Goal: Task Accomplishment & Management: Use online tool/utility

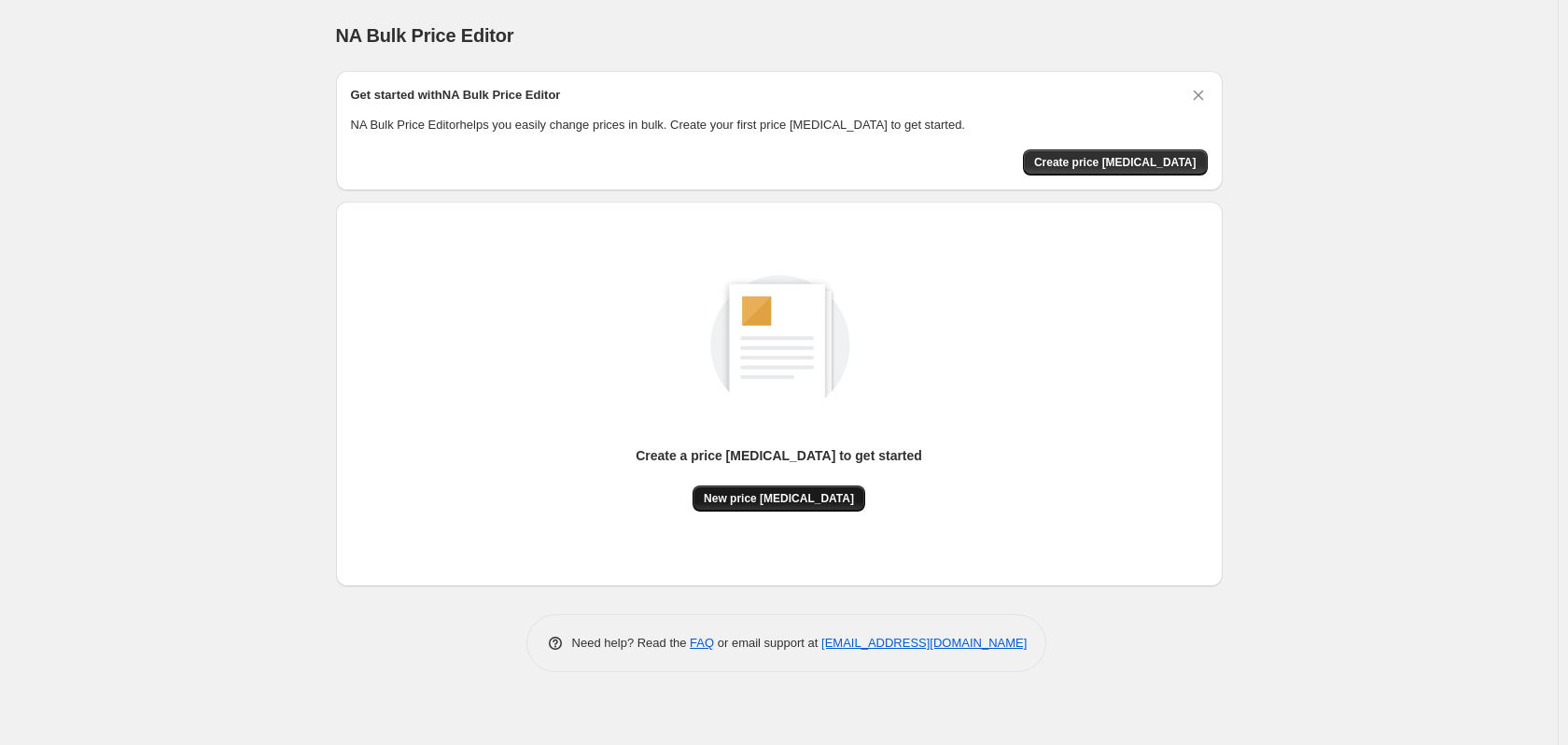
click at [763, 495] on span "New price change job" at bounding box center [778, 497] width 150 height 15
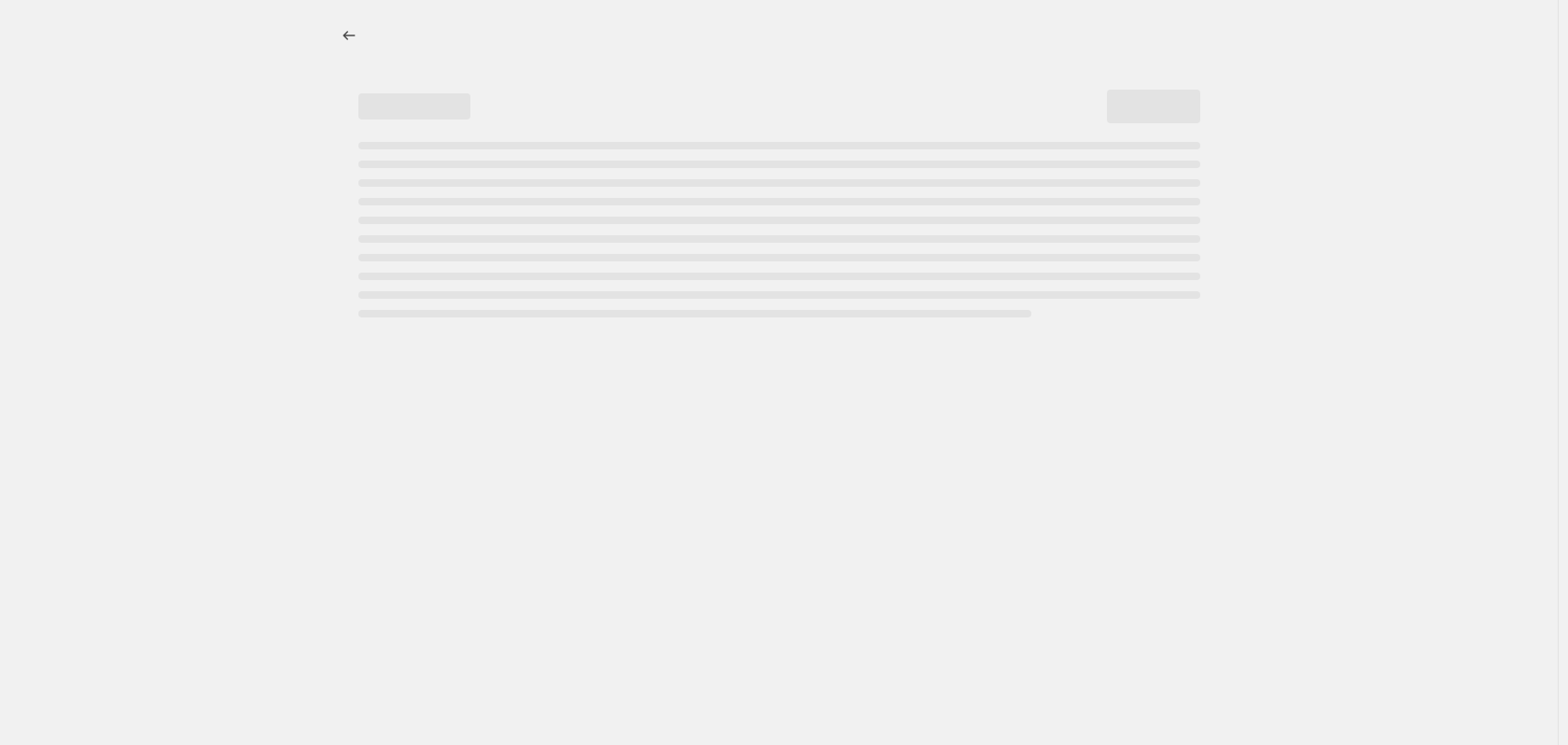
select select "percentage"
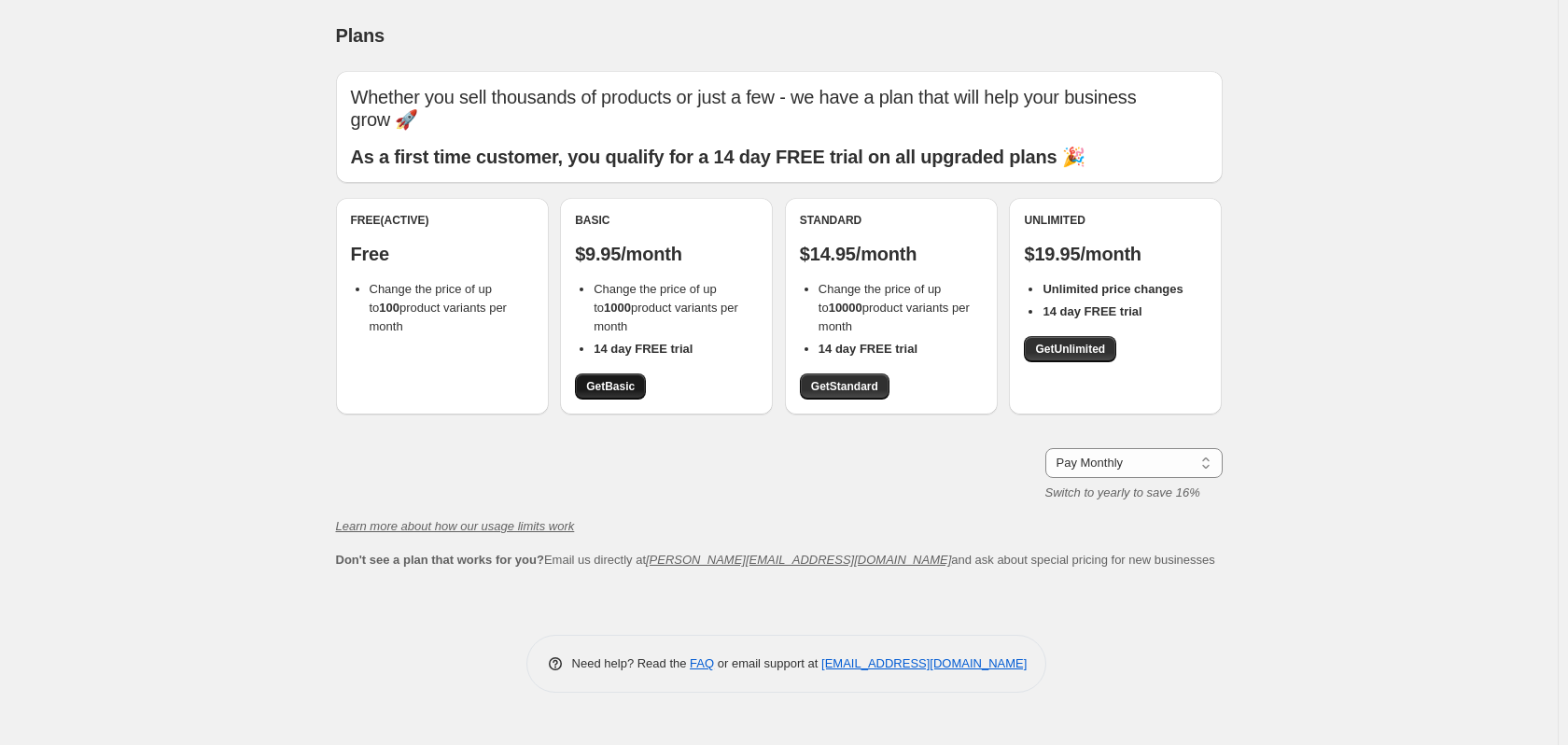
click at [600, 389] on span "Get Basic" at bounding box center [610, 386] width 48 height 15
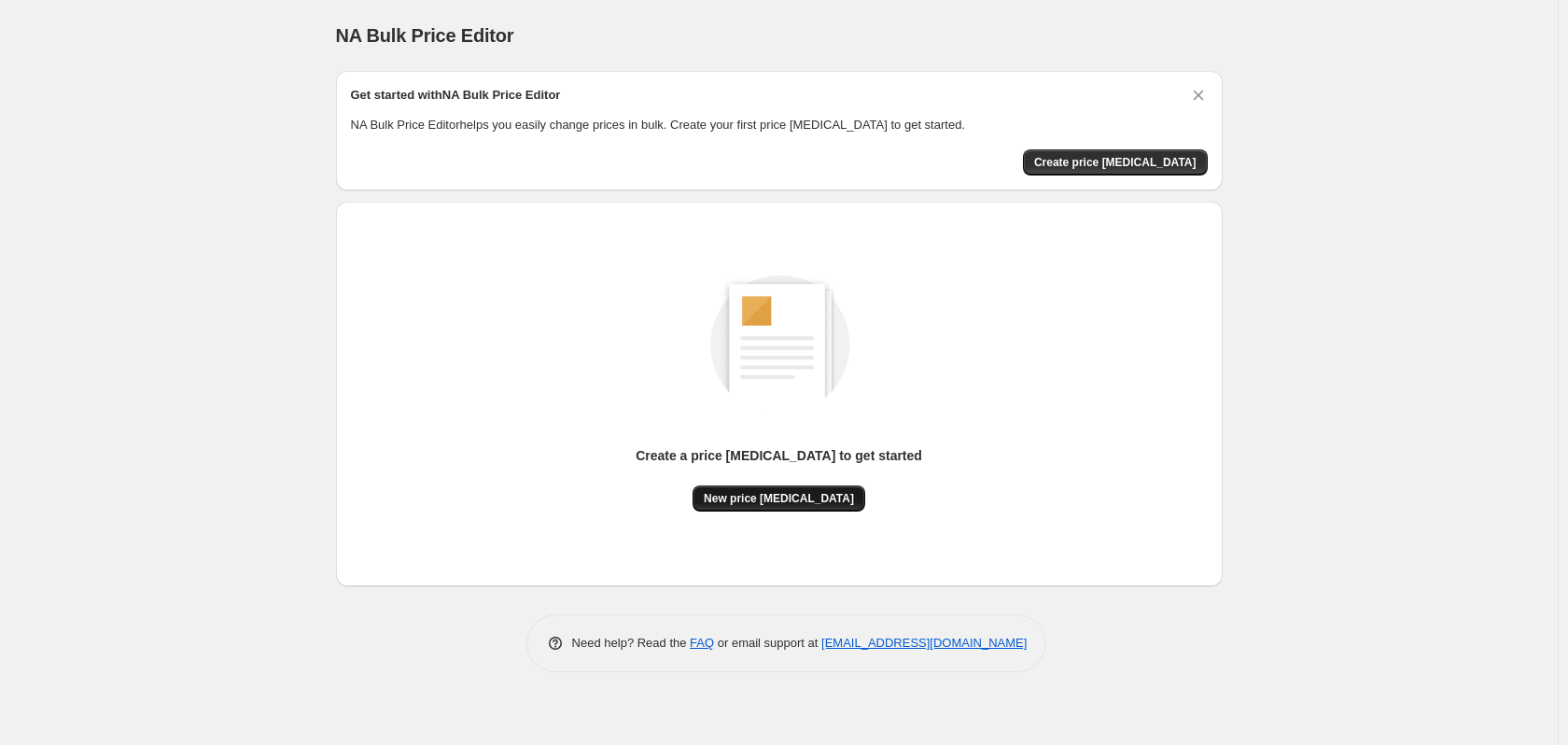
click at [736, 496] on span "New price [MEDICAL_DATA]" at bounding box center [778, 497] width 150 height 15
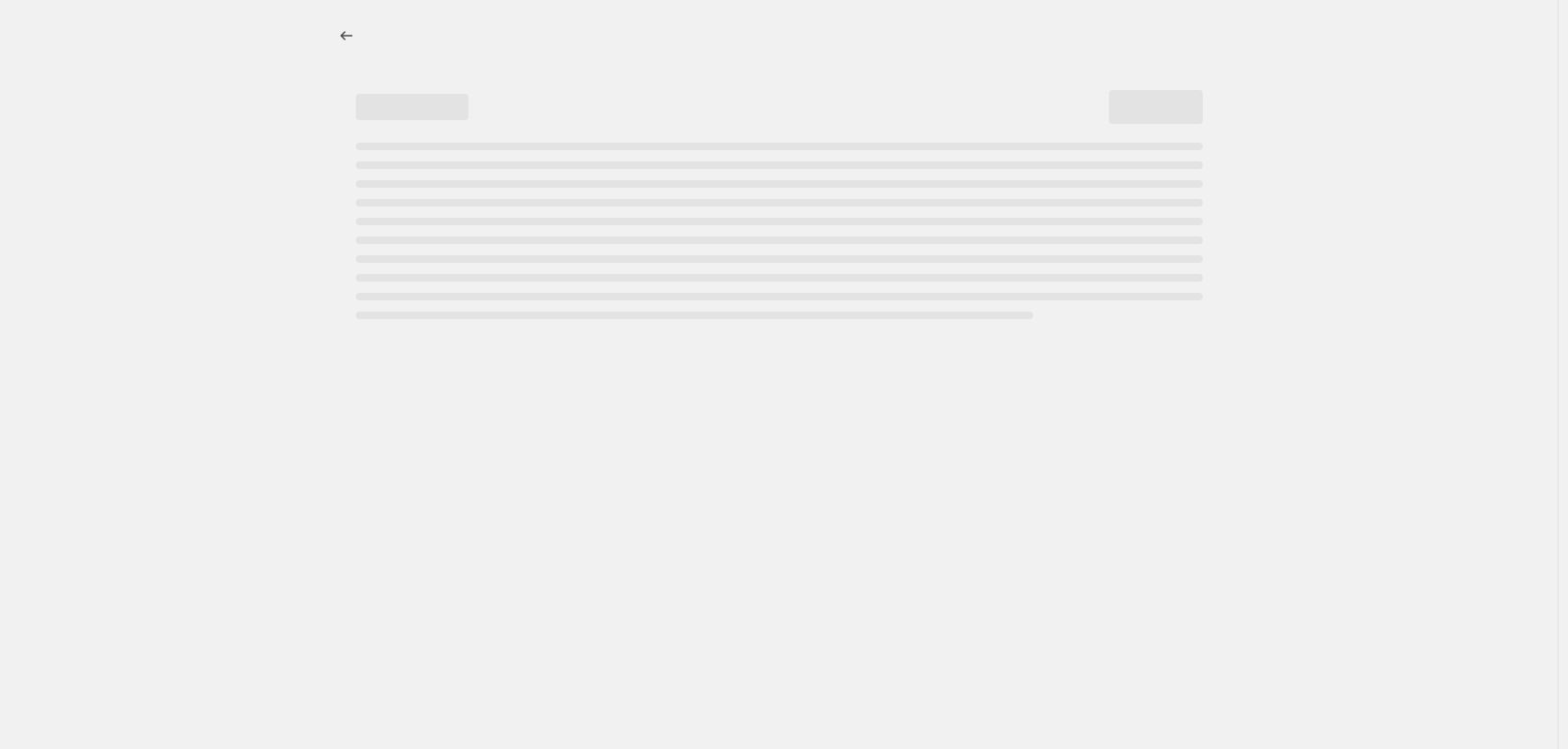
select select "percentage"
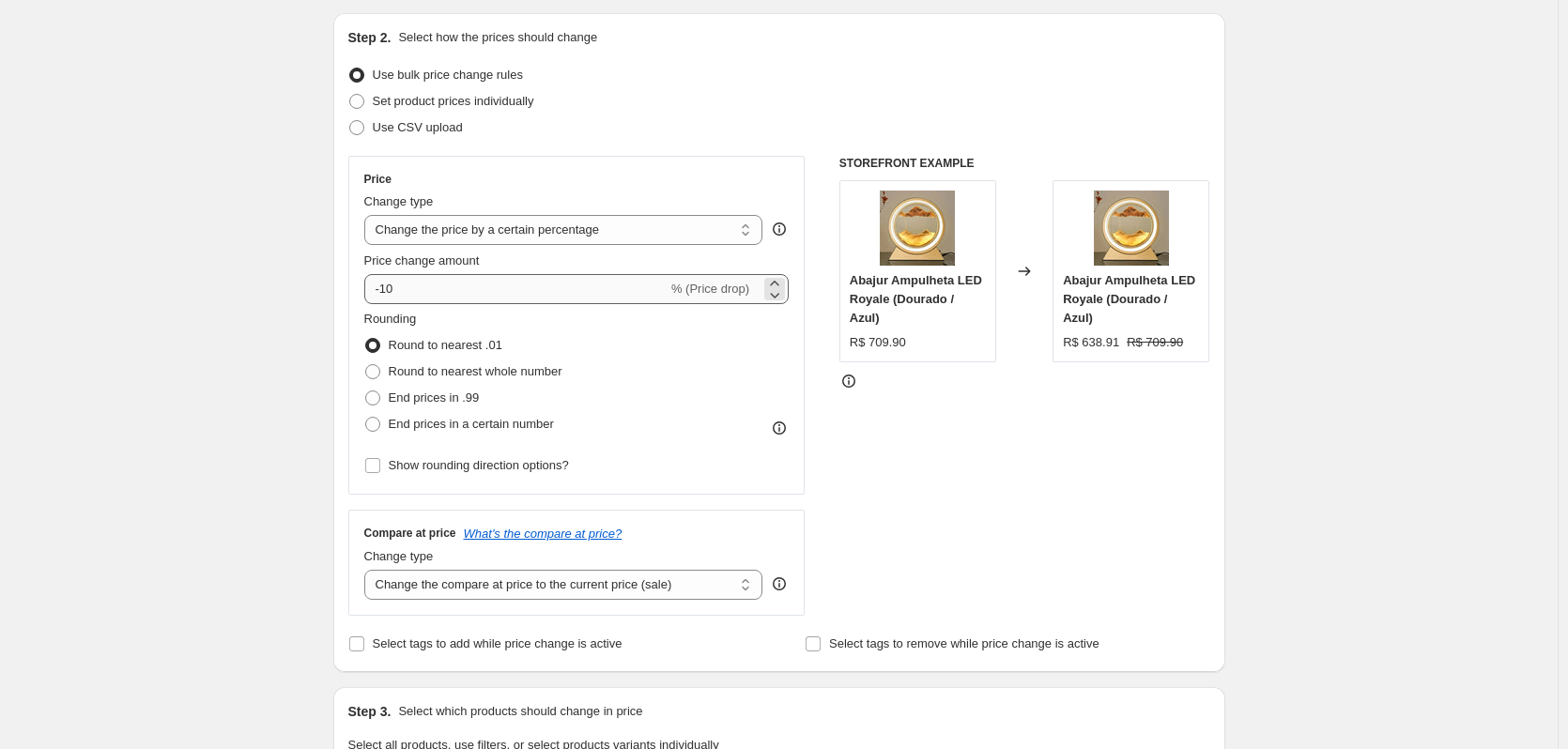
scroll to position [226, 0]
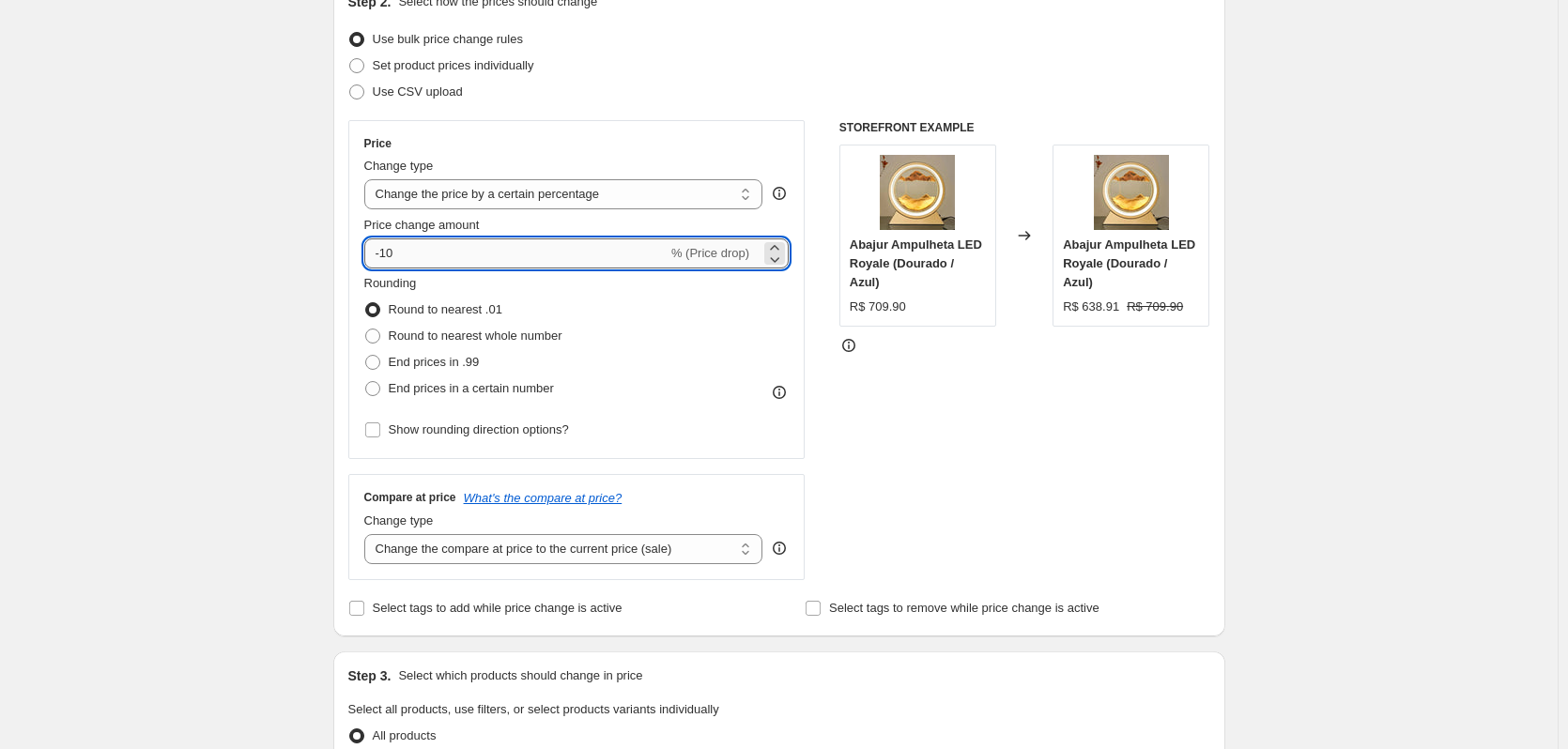
click at [408, 256] on input "-10" at bounding box center [516, 253] width 304 height 30
type input "-1"
click at [298, 315] on div "Create new price change job. This page is ready Create new price change job Dra…" at bounding box center [779, 712] width 1558 height 1876
click at [425, 255] on input "-40" at bounding box center [516, 253] width 304 height 30
type input "-4"
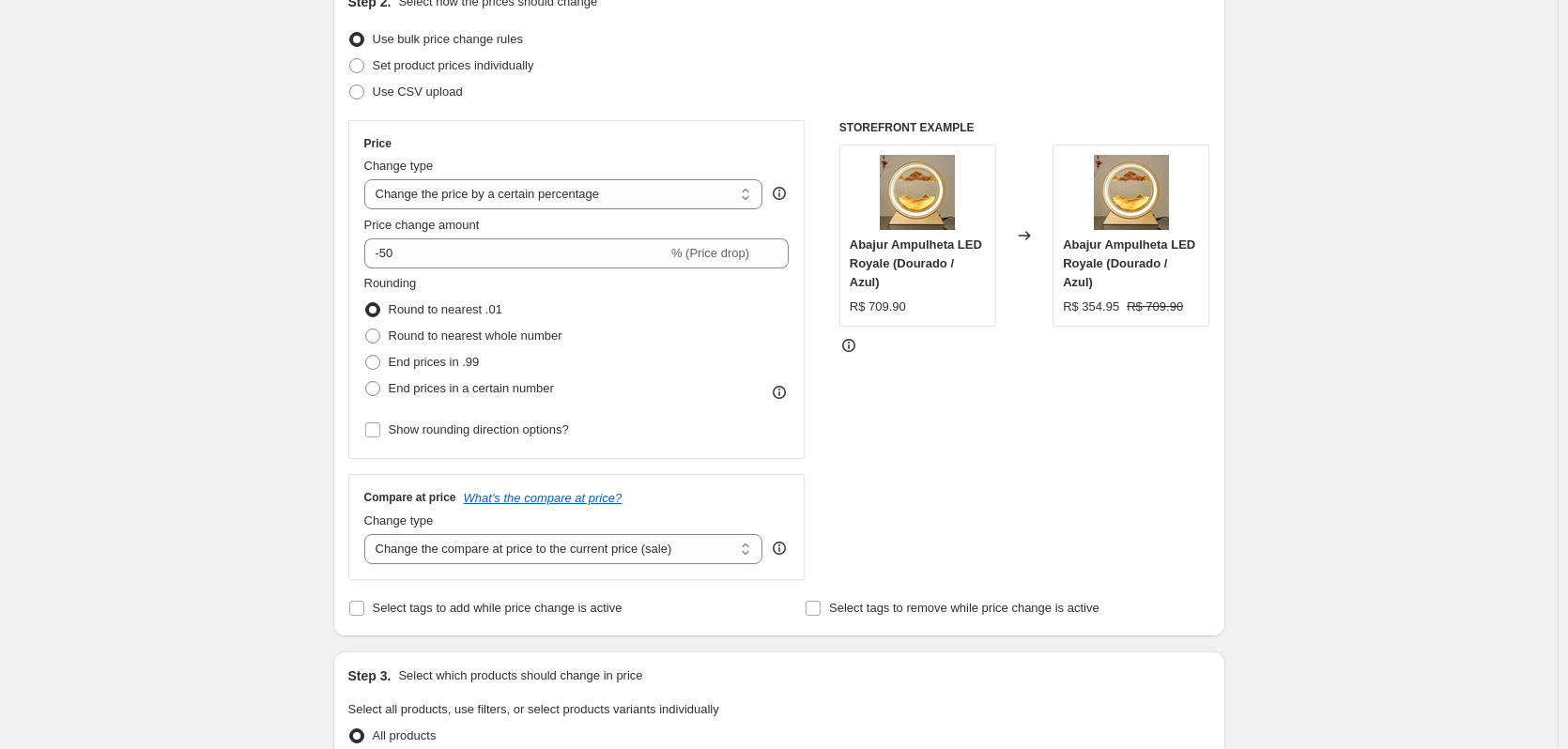
click at [293, 363] on div "Create new price change job. This page is ready Create new price change job Dra…" at bounding box center [779, 712] width 1558 height 1876
click at [437, 262] on input "-50" at bounding box center [516, 253] width 304 height 30
type input "-5"
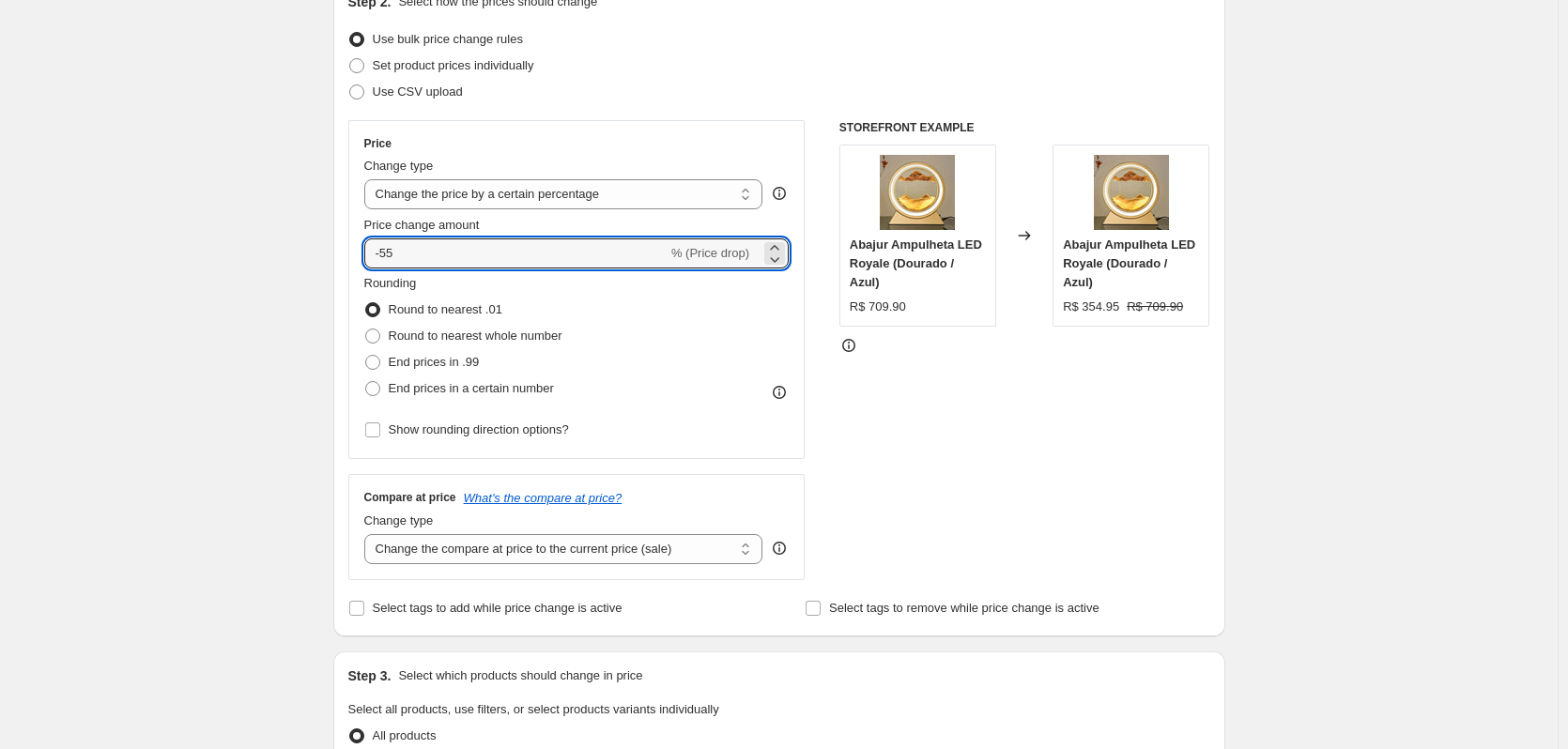
type input "-55"
click at [282, 347] on div "Create new price change job. This page is ready Create new price change job Dra…" at bounding box center [779, 712] width 1558 height 1876
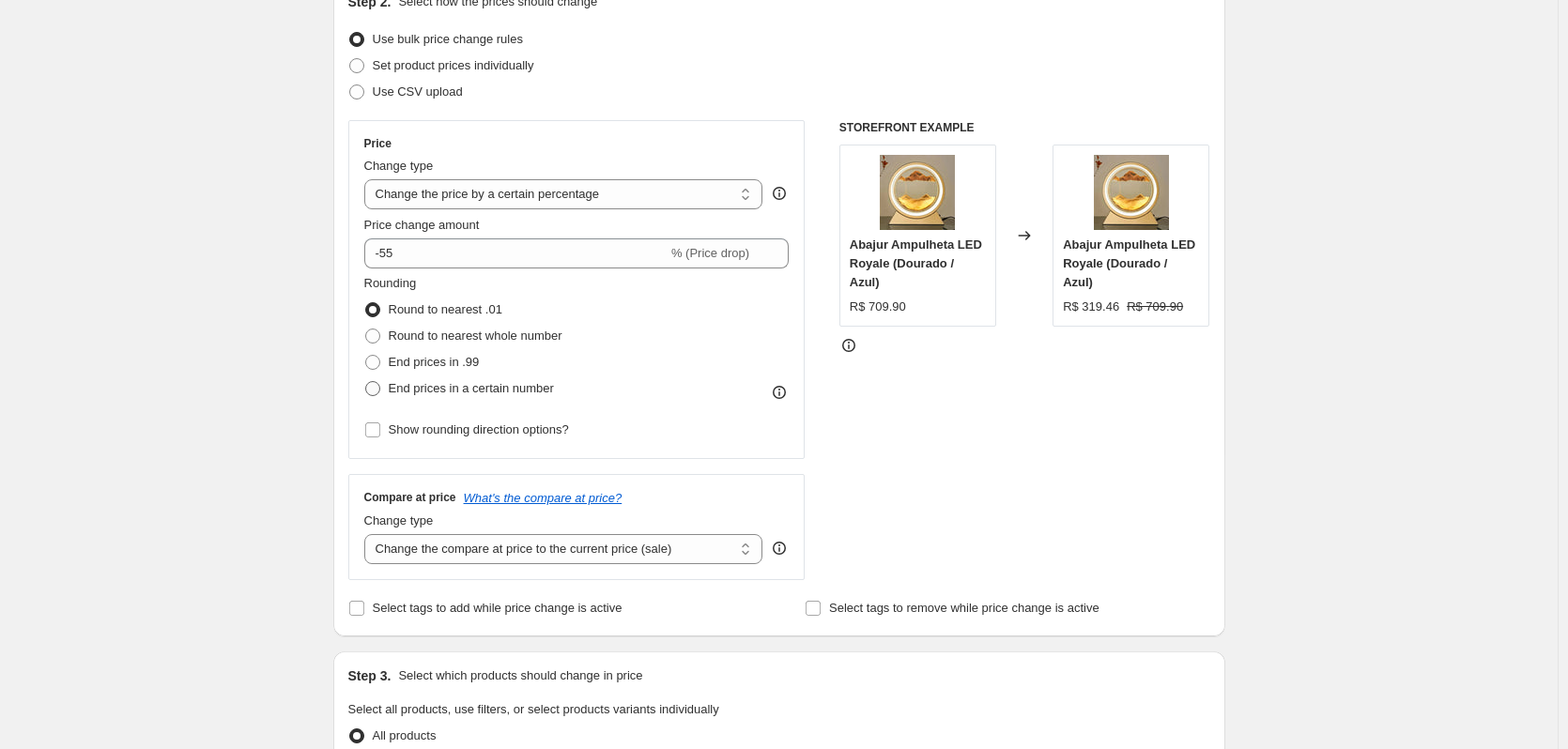
click at [380, 383] on span at bounding box center [372, 388] width 15 height 15
click at [366, 382] on input "End prices in a certain number" at bounding box center [365, 381] width 1 height 1
radio input "true"
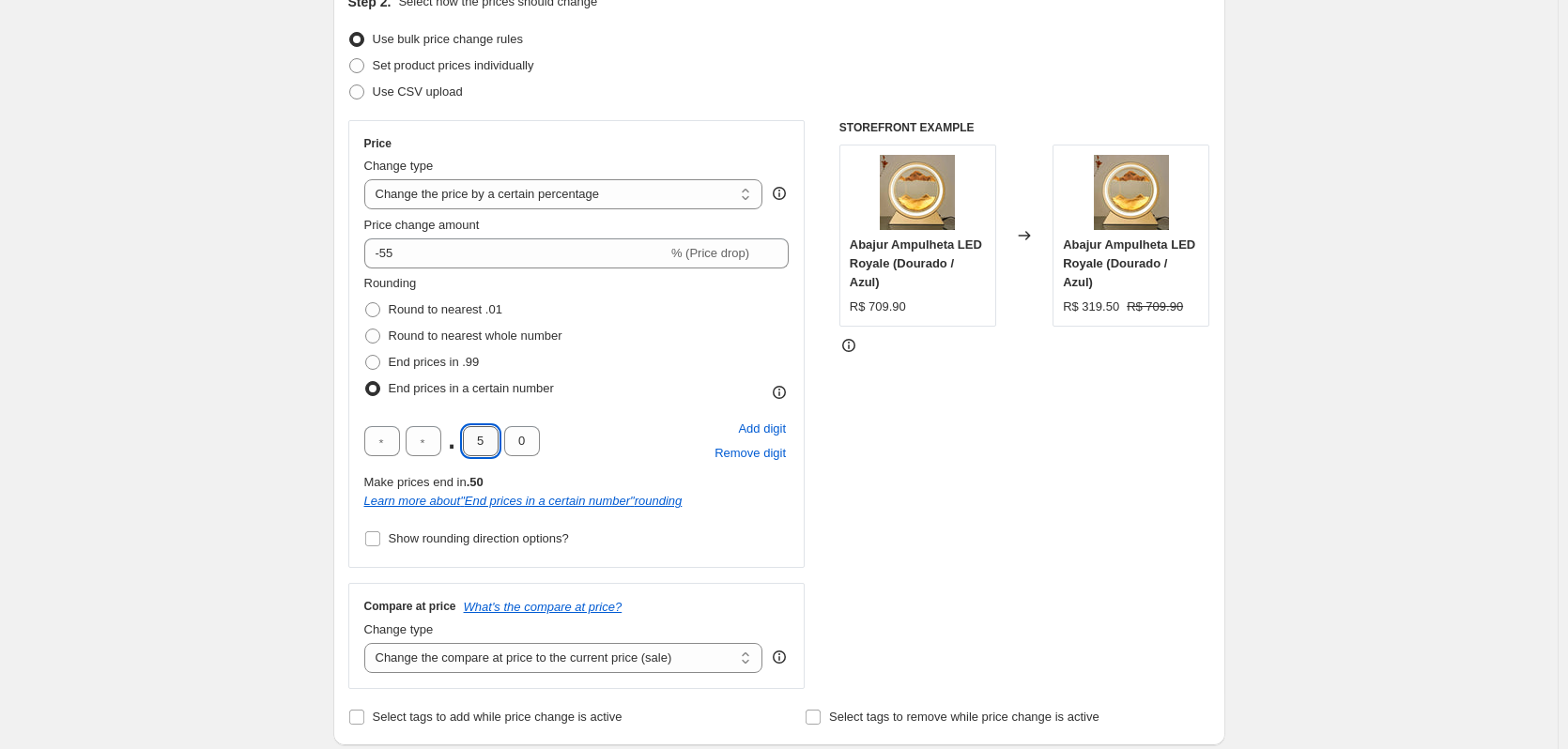
click at [491, 437] on input "5" at bounding box center [481, 441] width 36 height 30
type input "7"
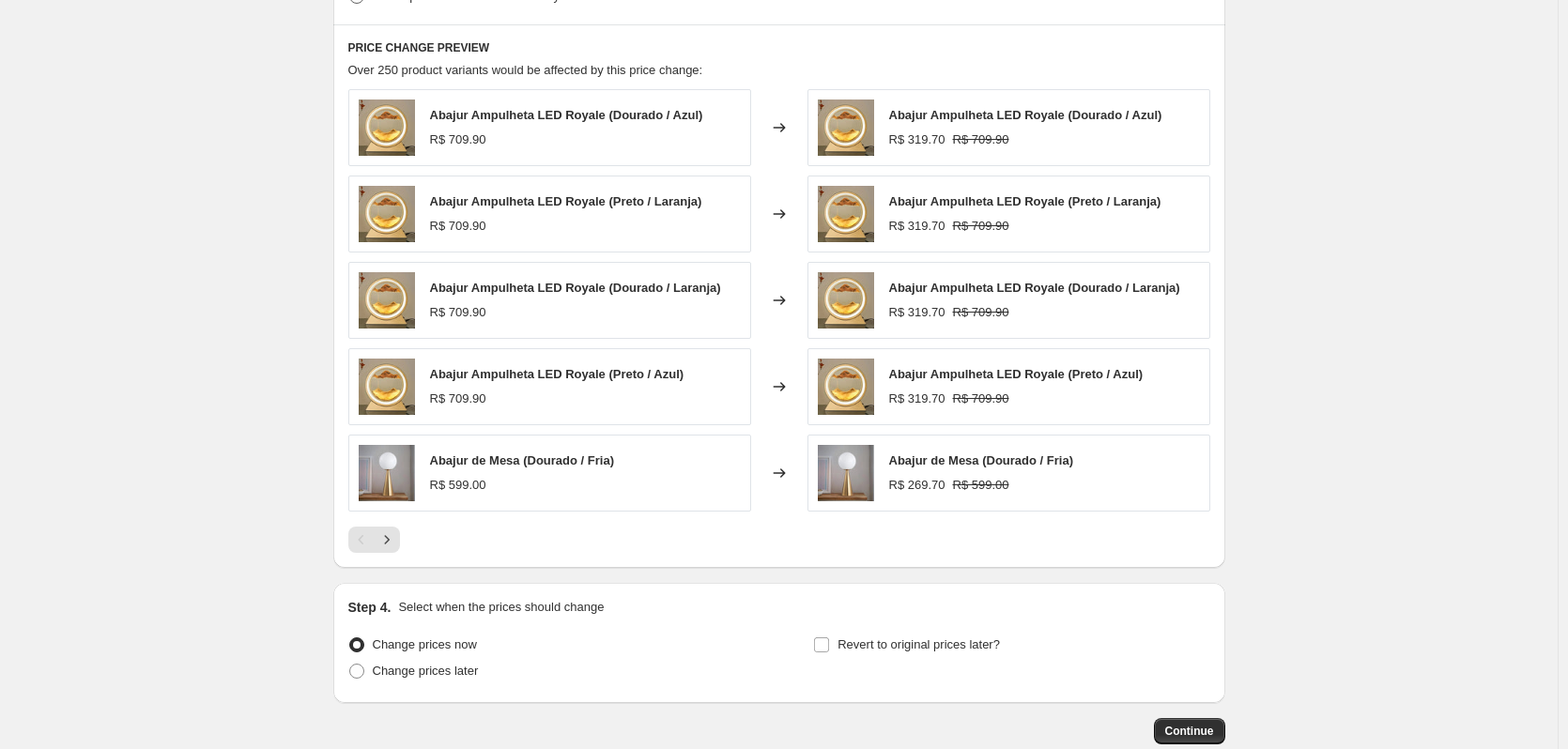
scroll to position [1237, 0]
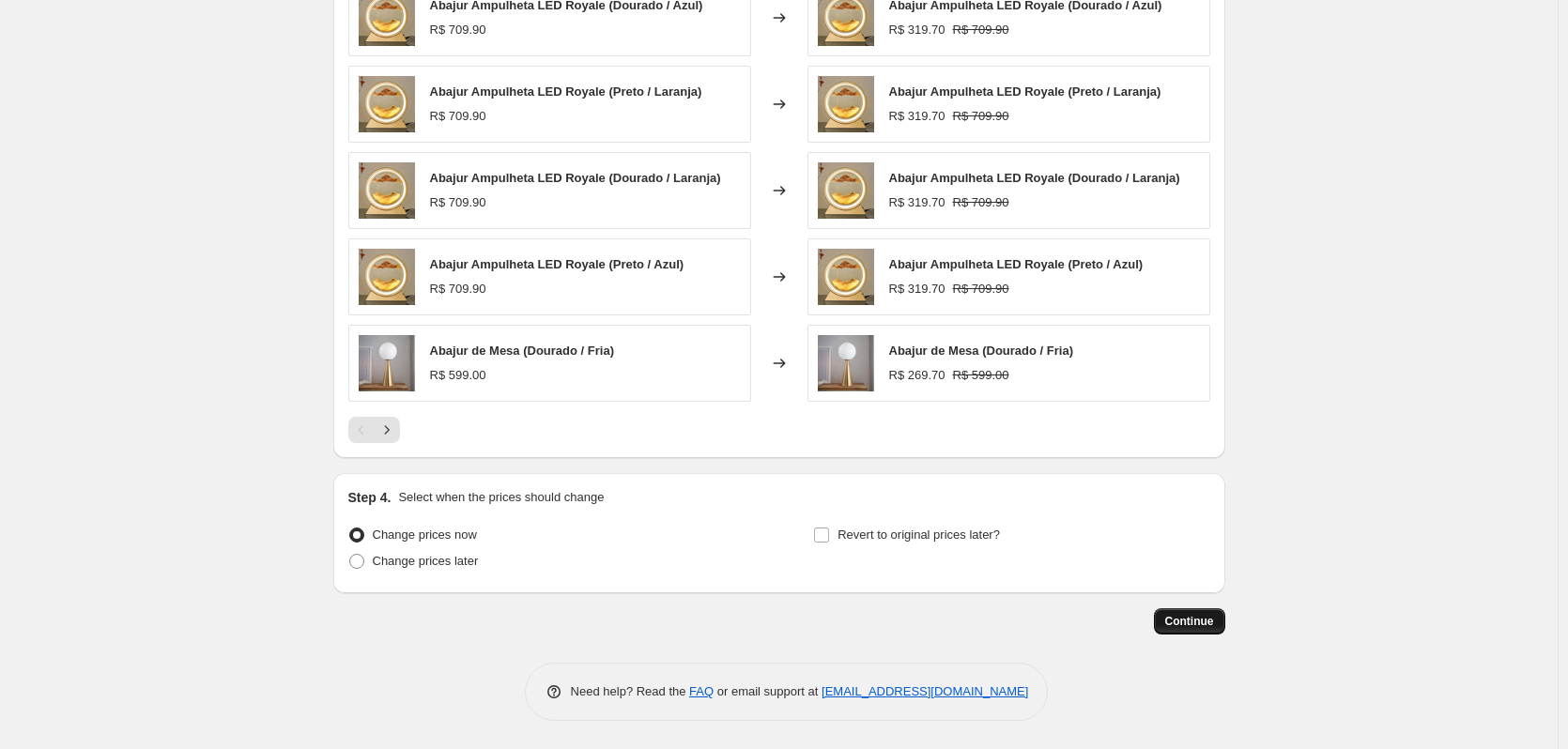
click at [1177, 629] on button "Continue" at bounding box center [1189, 621] width 71 height 26
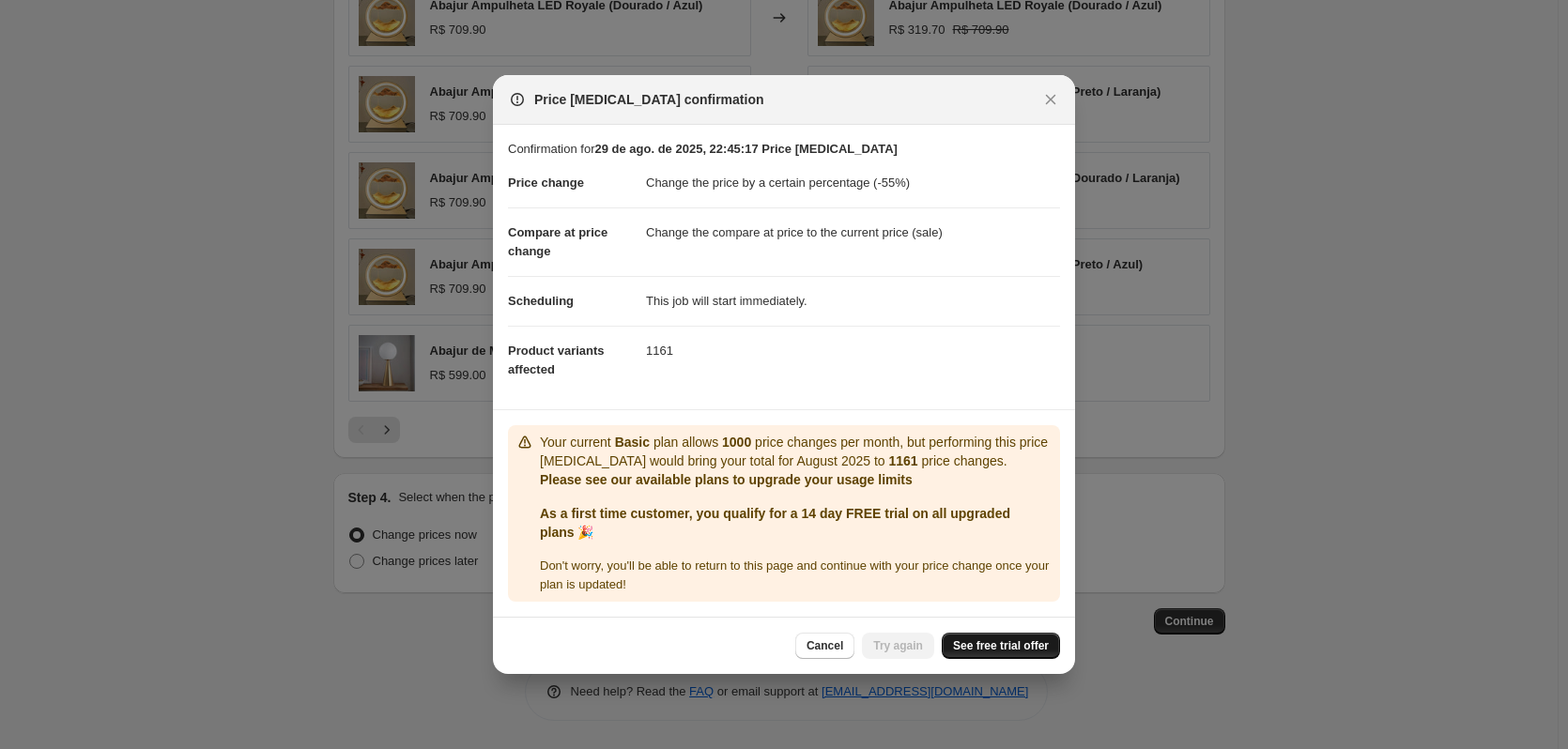
click at [980, 635] on link "See free trial offer" at bounding box center [1002, 645] width 119 height 26
click at [1019, 642] on span "See free trial offer" at bounding box center [1001, 645] width 95 height 15
click at [1052, 107] on icon "Close" at bounding box center [1050, 99] width 18 height 18
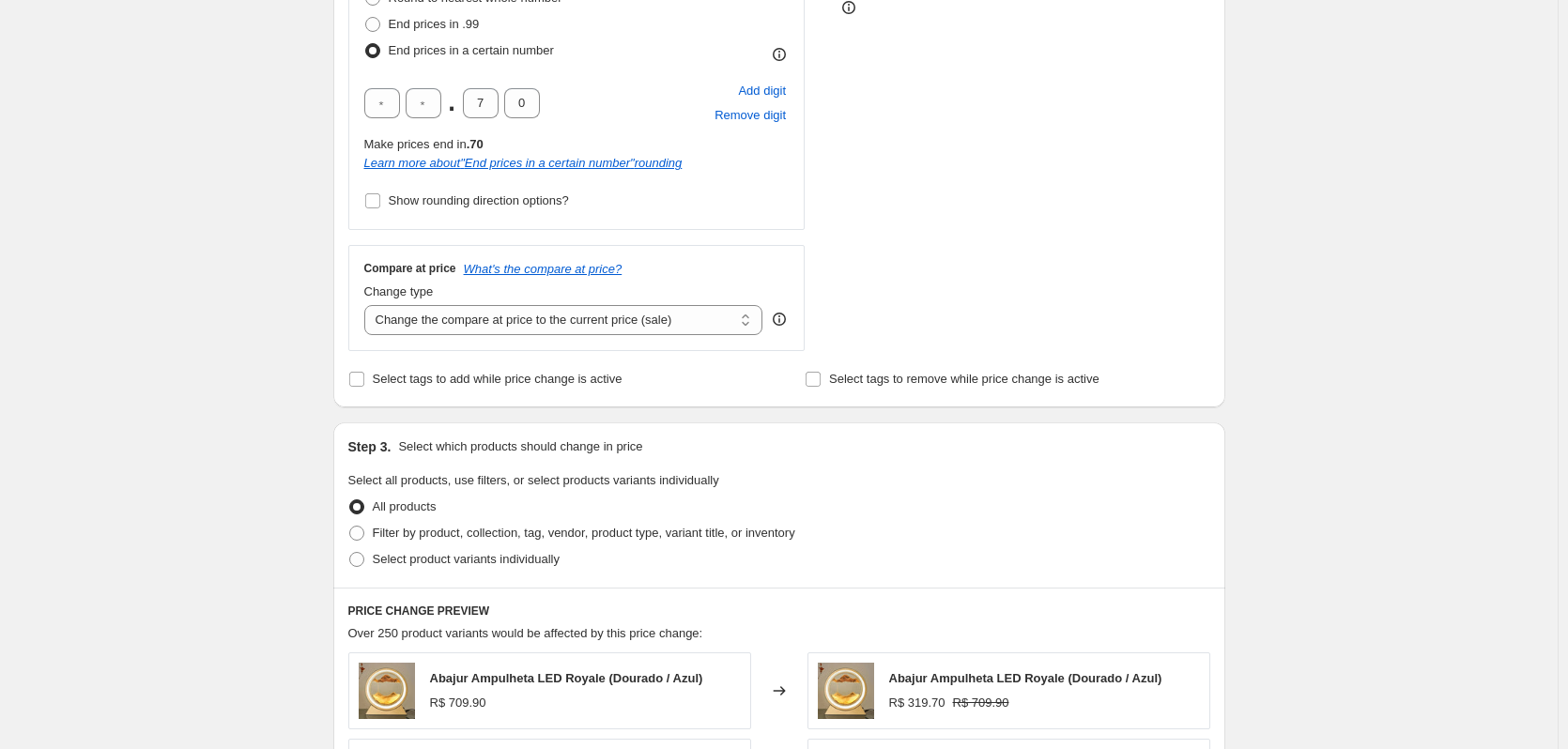
scroll to position [561, 0]
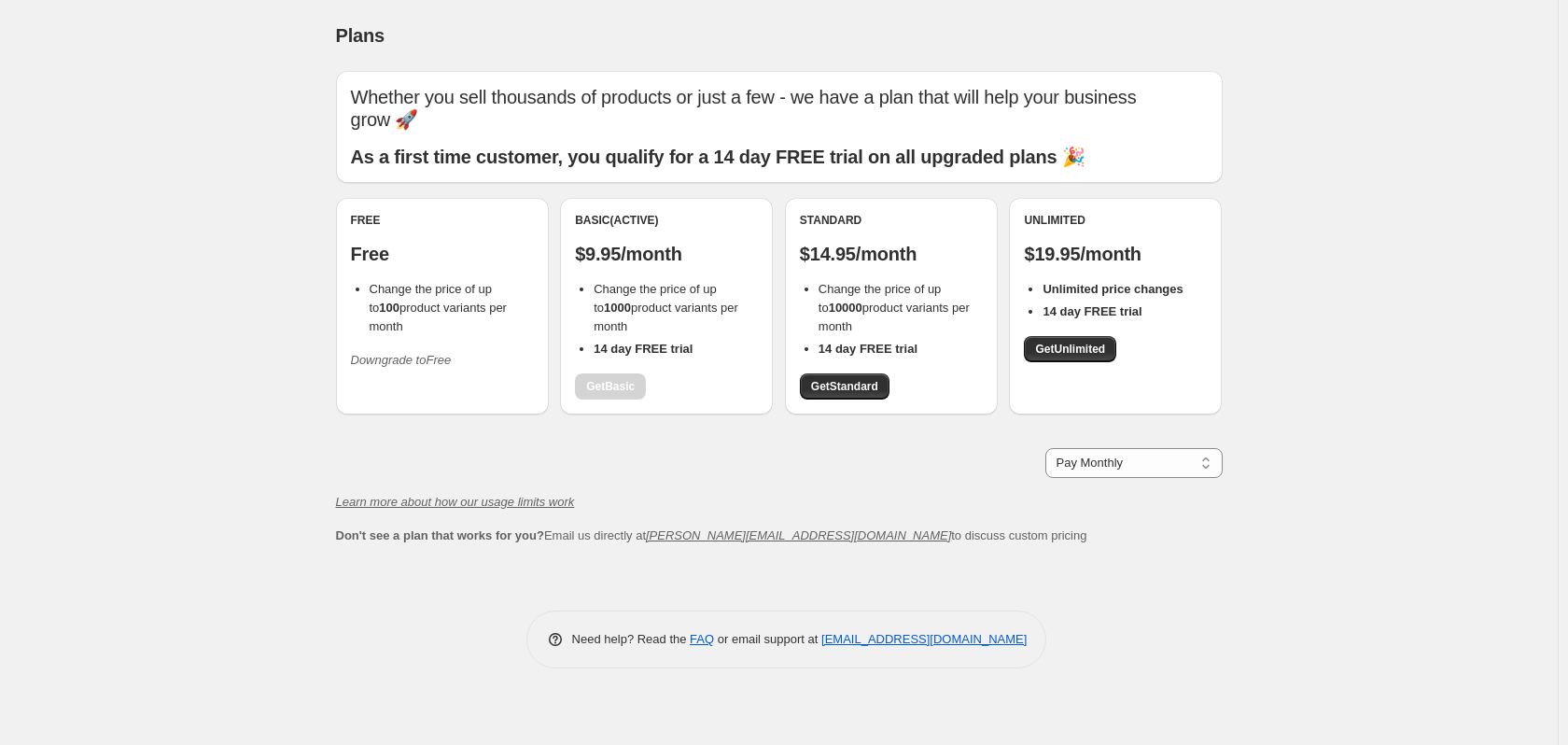
click at [628, 384] on div "Basic (Active) $9.95/month Change the price of up to 1000 product variants per …" at bounding box center [666, 306] width 183 height 187
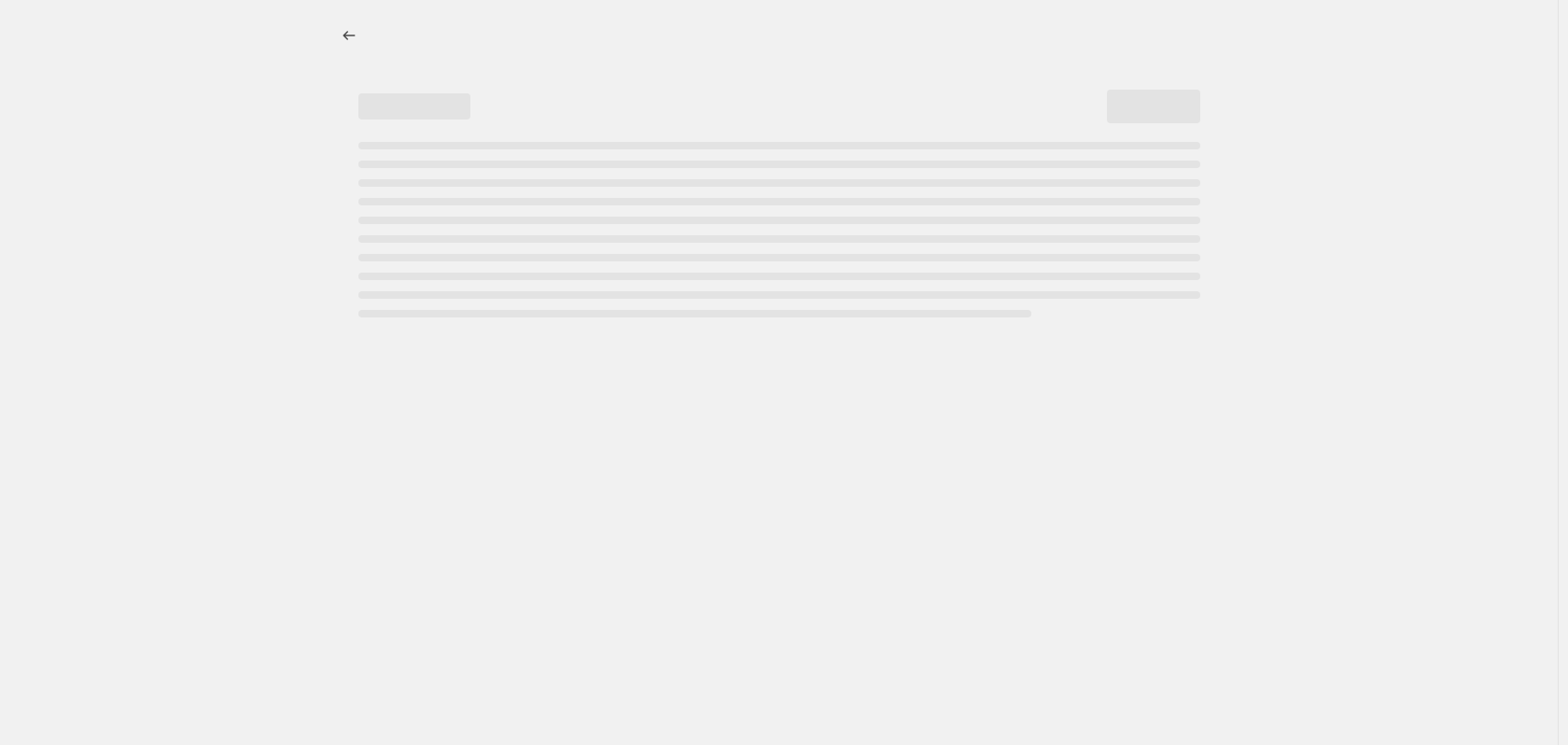
select select "percentage"
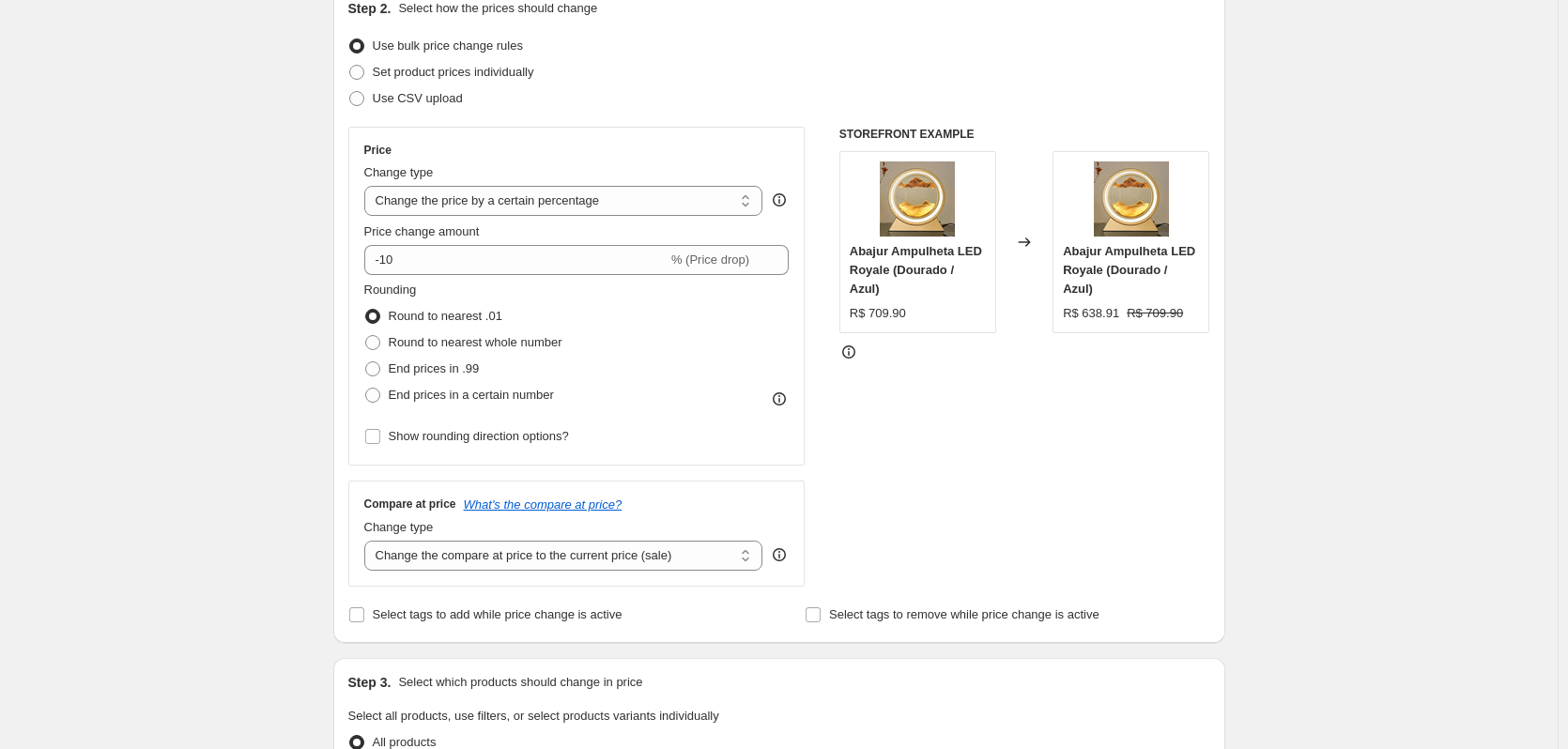
scroll to position [226, 0]
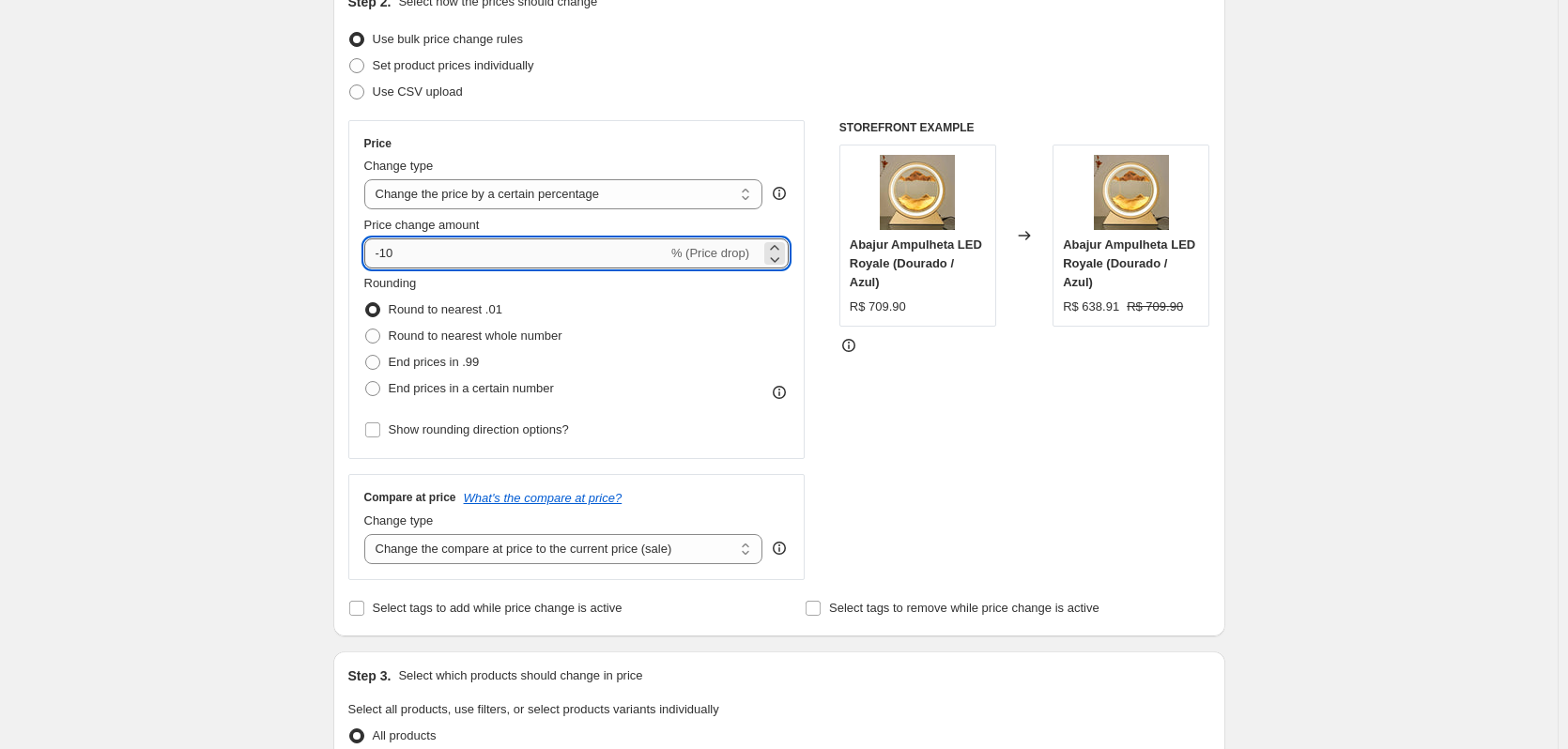
click at [425, 260] on input "-10" at bounding box center [516, 253] width 304 height 30
type input "-1"
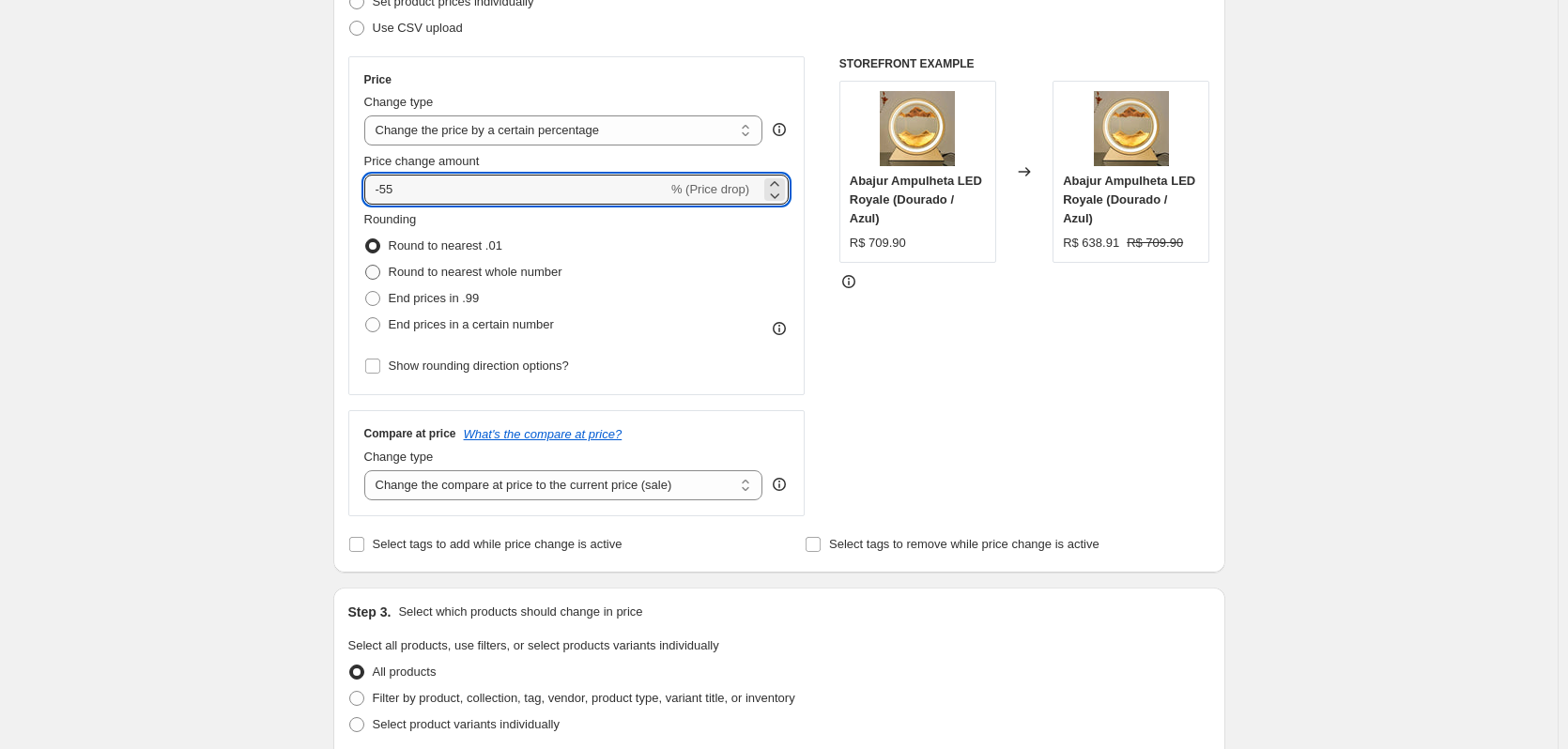
scroll to position [338, 0]
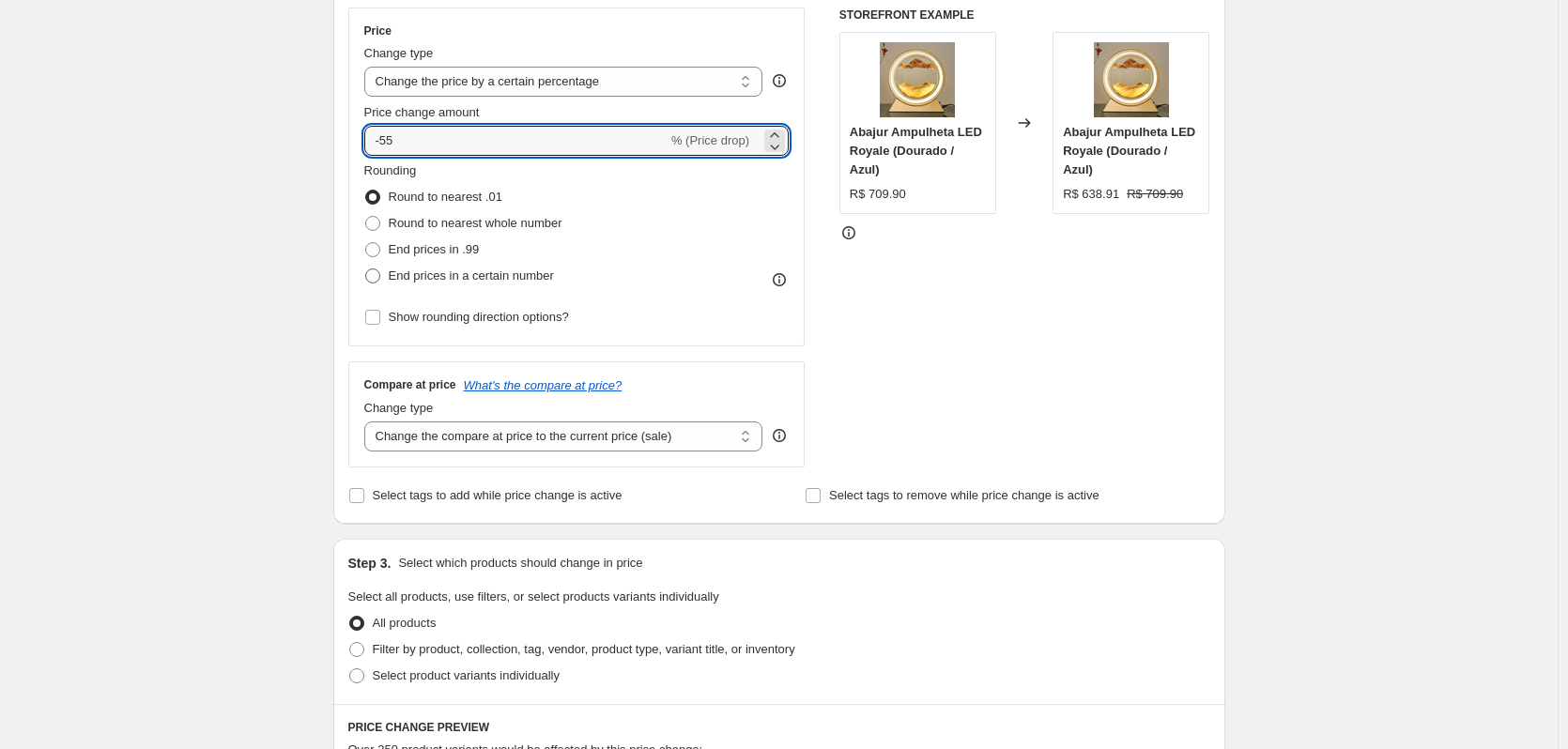
type input "-55"
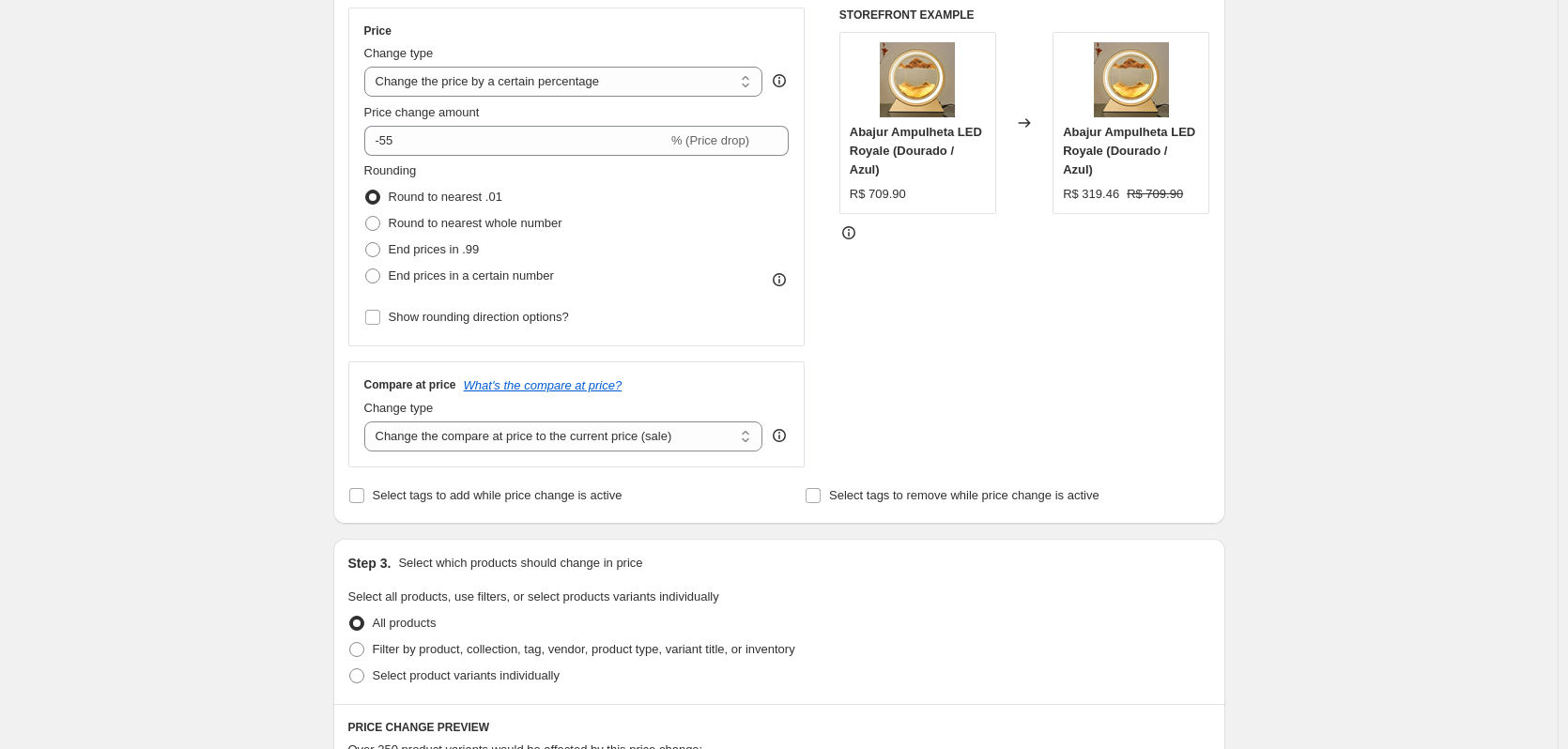
drag, startPoint x: 382, startPoint y: 279, endPoint x: 411, endPoint y: 299, distance: 35.2
click at [381, 279] on span at bounding box center [372, 275] width 15 height 15
click at [366, 269] on input "End prices in a certain number" at bounding box center [365, 268] width 1 height 1
radio input "true"
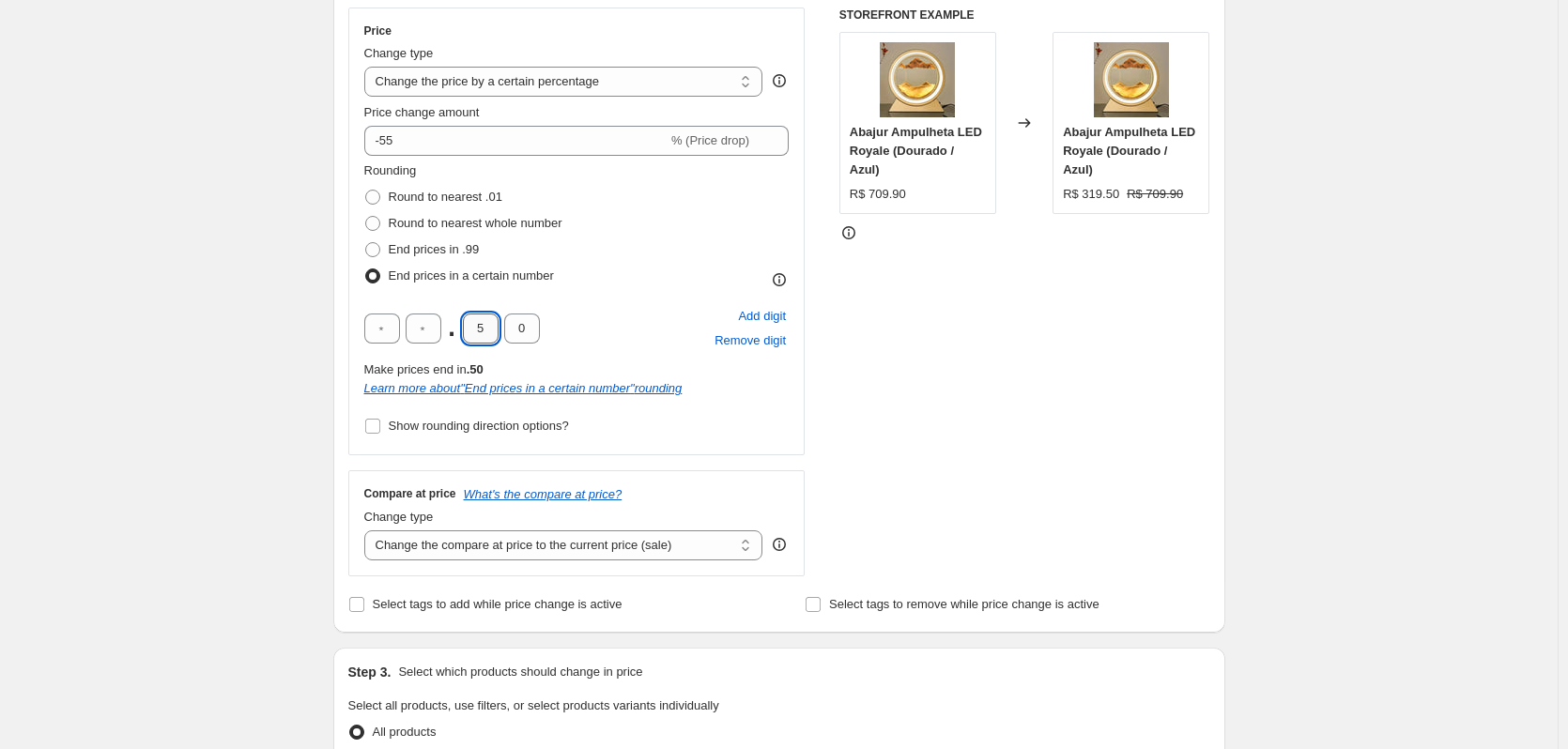
click at [491, 334] on input "5" at bounding box center [481, 328] width 36 height 30
type input "7"
click at [260, 343] on div "Create new price change job. This page is ready Create new price change job Dra…" at bounding box center [779, 655] width 1558 height 1984
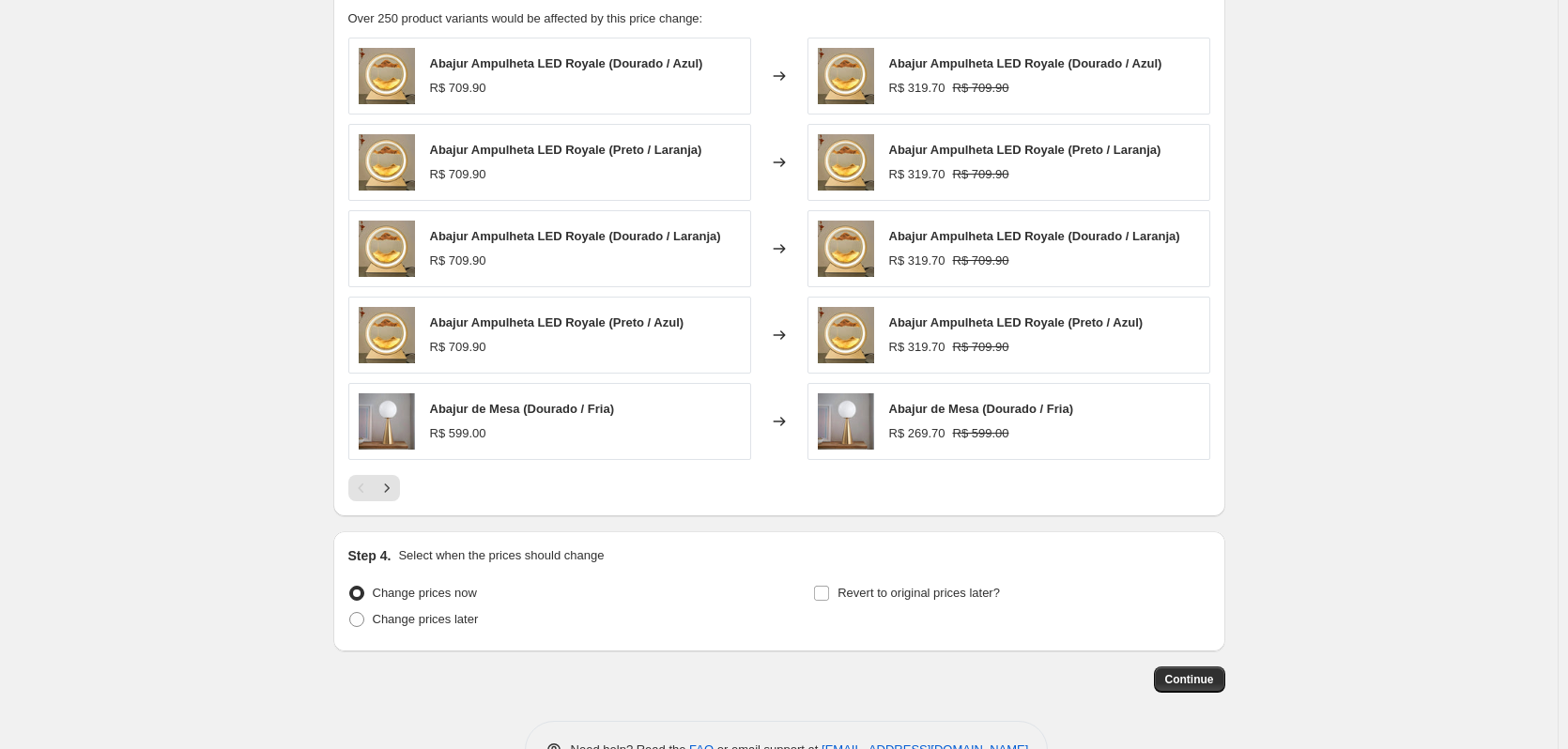
scroll to position [1237, 0]
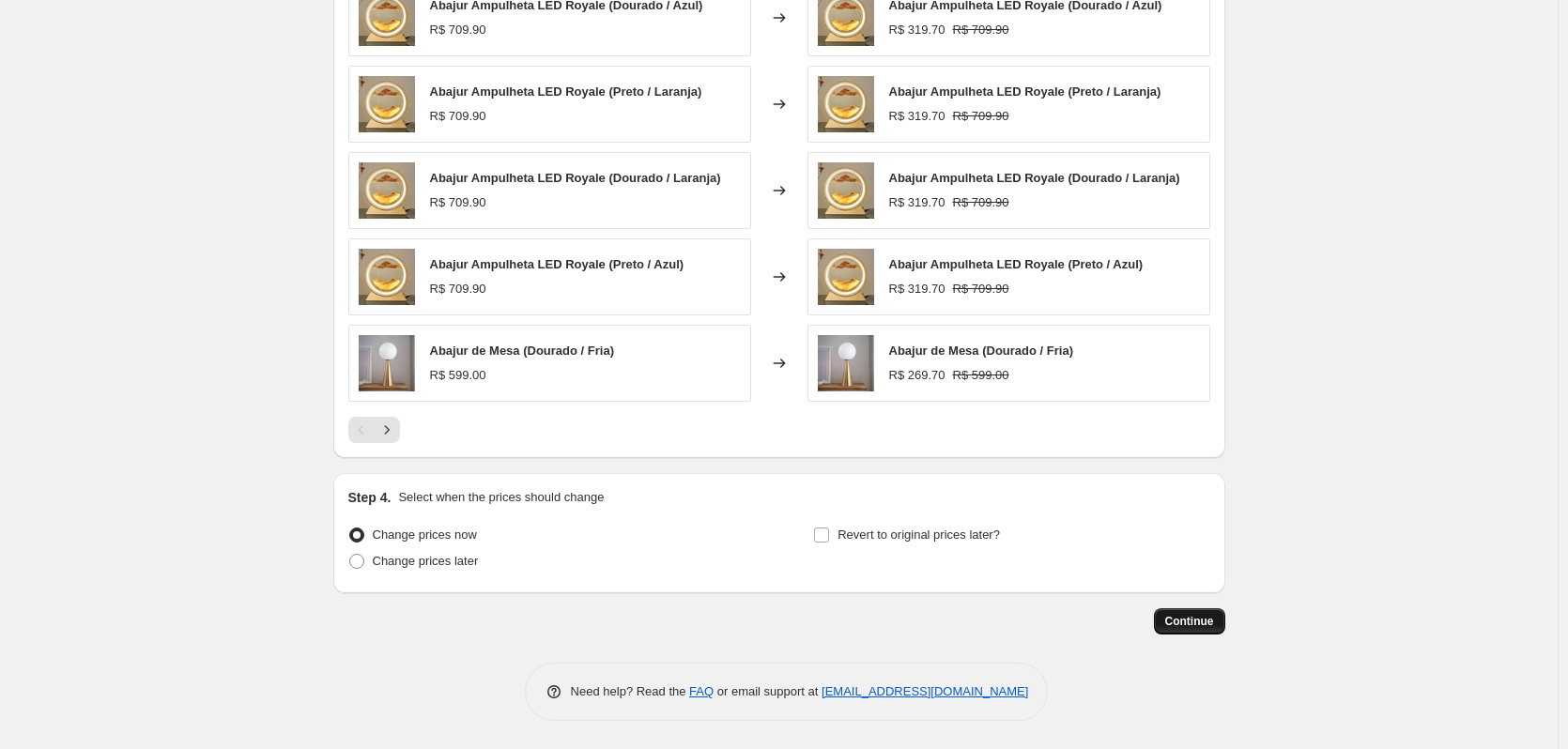
click at [1179, 627] on span "Continue" at bounding box center [1189, 621] width 49 height 15
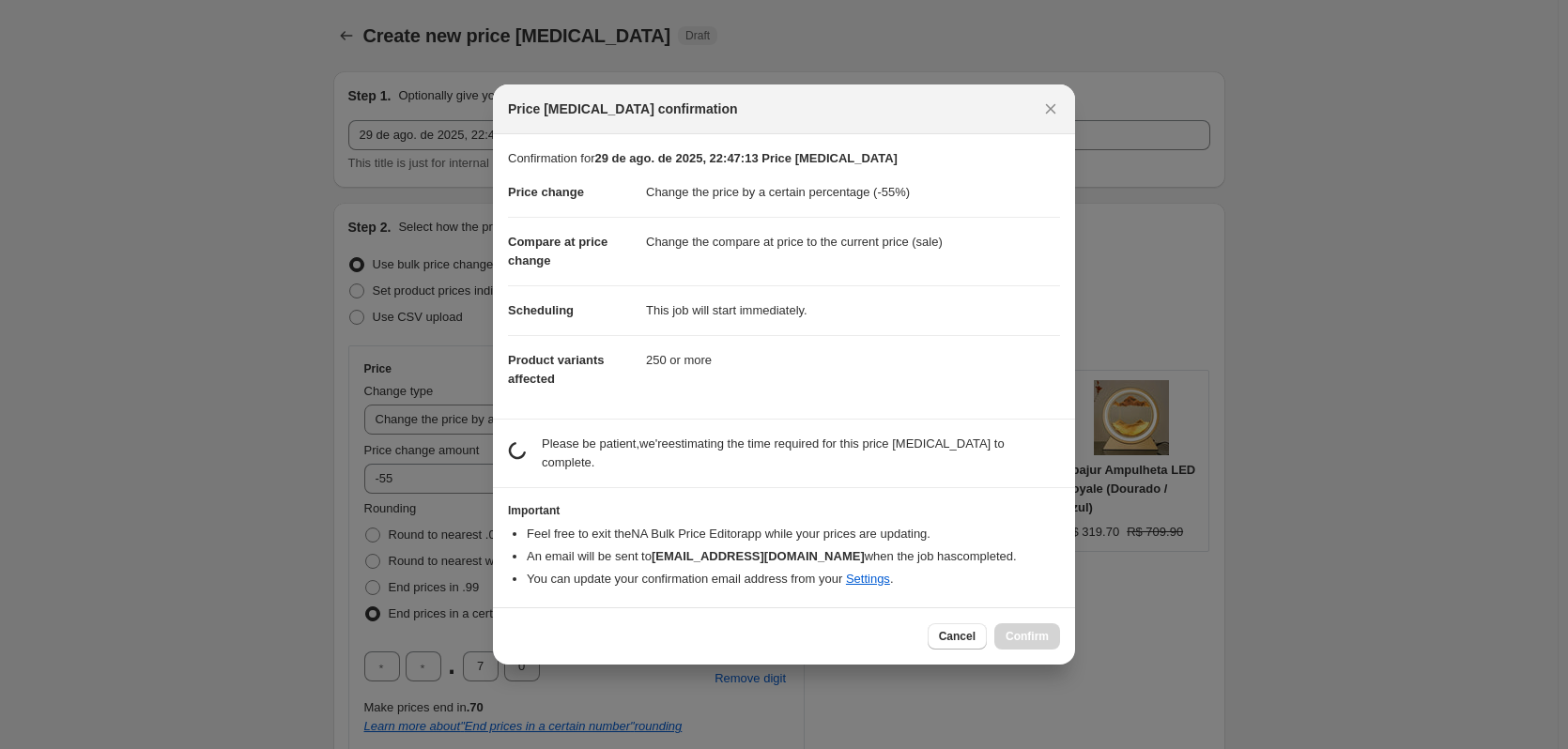
scroll to position [0, 0]
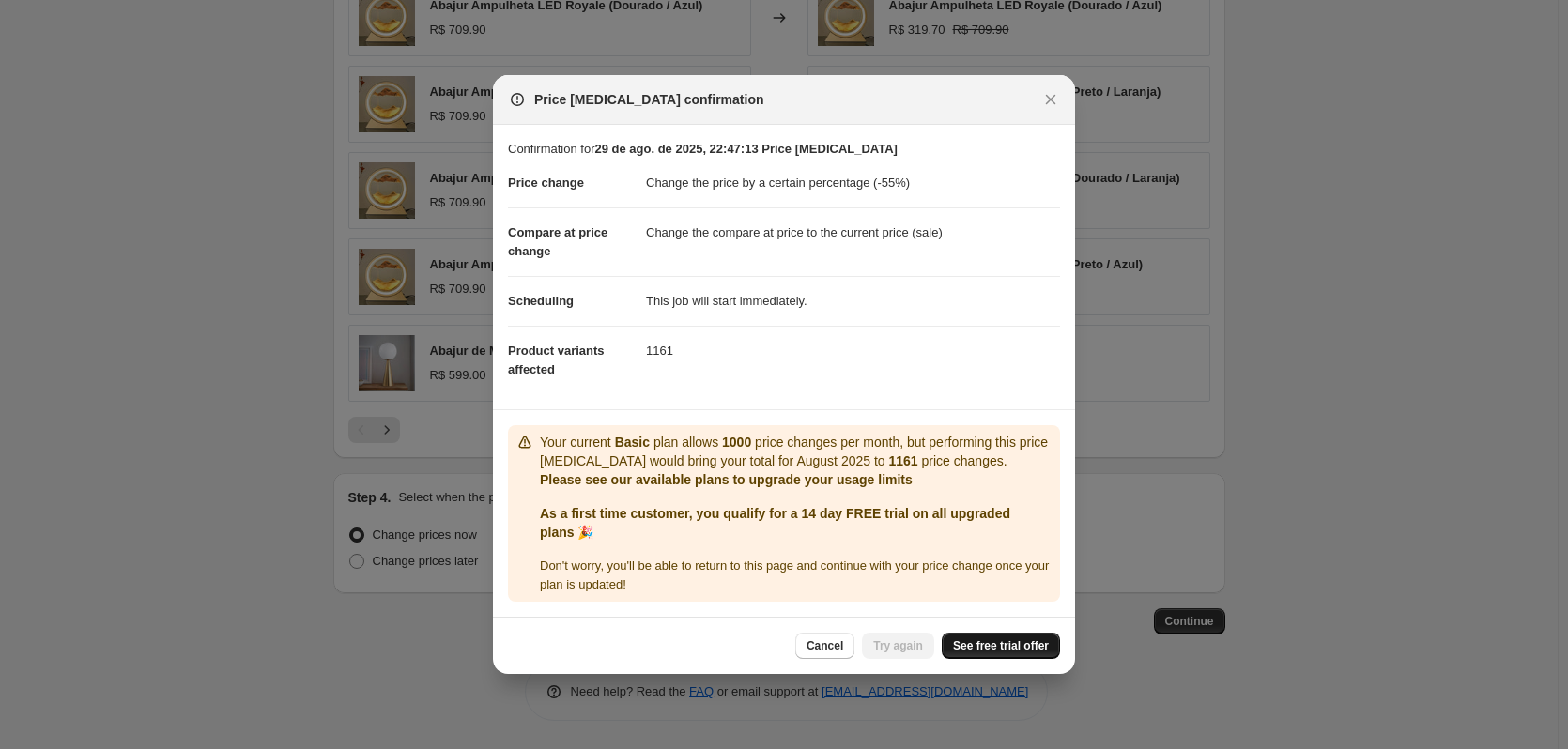
click at [994, 648] on span "See free trial offer" at bounding box center [1001, 645] width 95 height 15
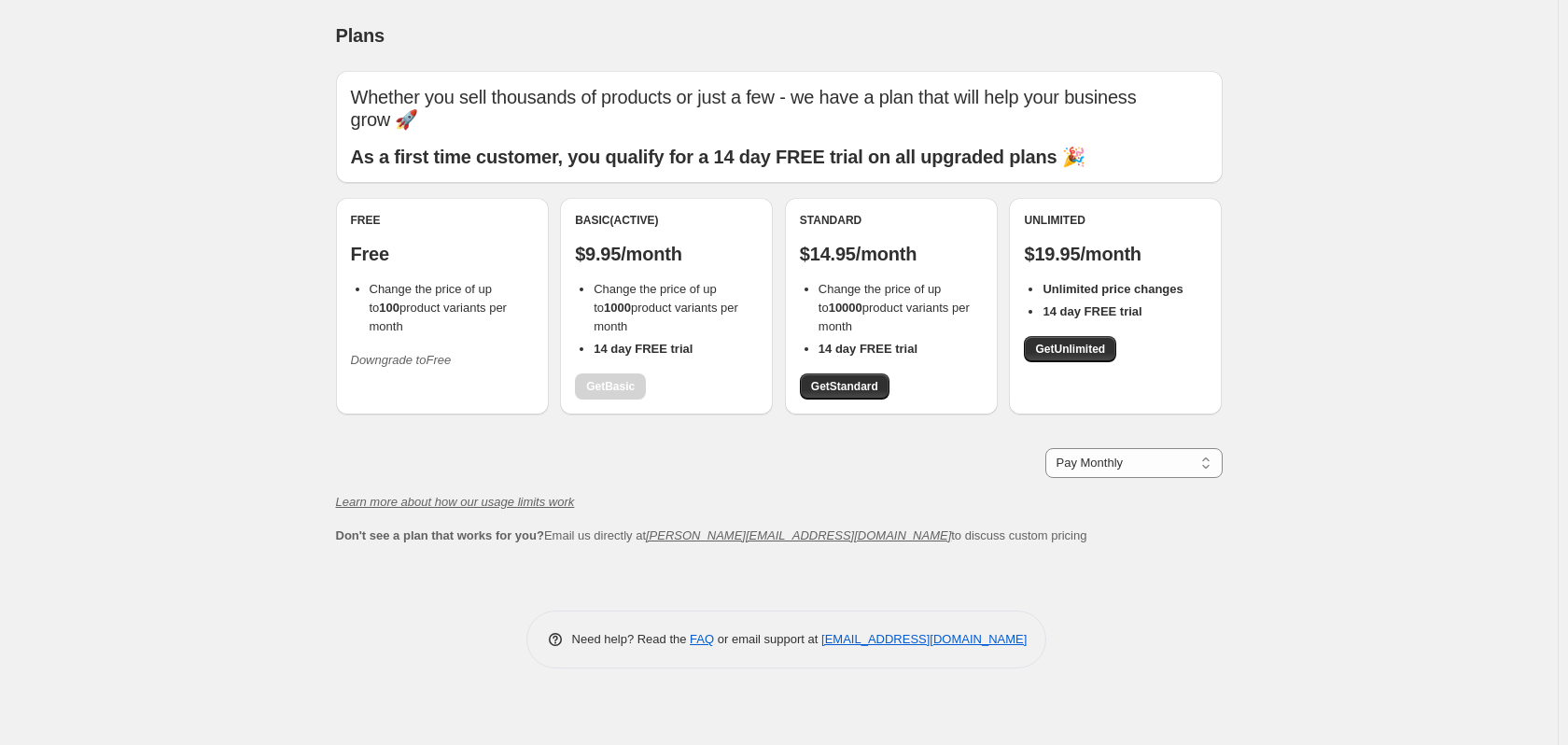
click at [592, 379] on div "Basic (Active) $9.95/month Change the price of up to 1000 product variants per …" at bounding box center [666, 306] width 183 height 187
click at [815, 382] on span "Get Standard" at bounding box center [843, 386] width 67 height 15
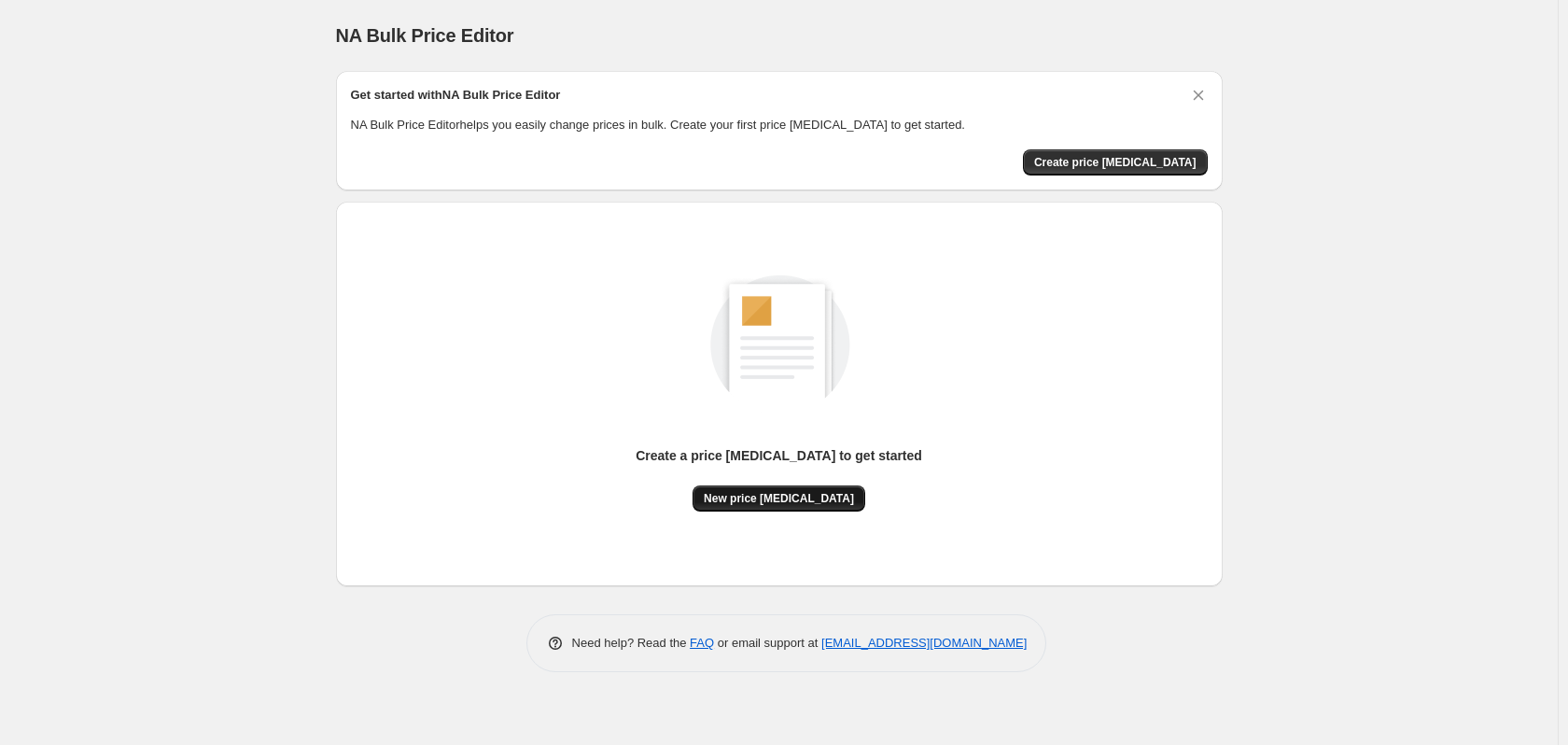
click at [782, 491] on span "New price [MEDICAL_DATA]" at bounding box center [778, 497] width 150 height 15
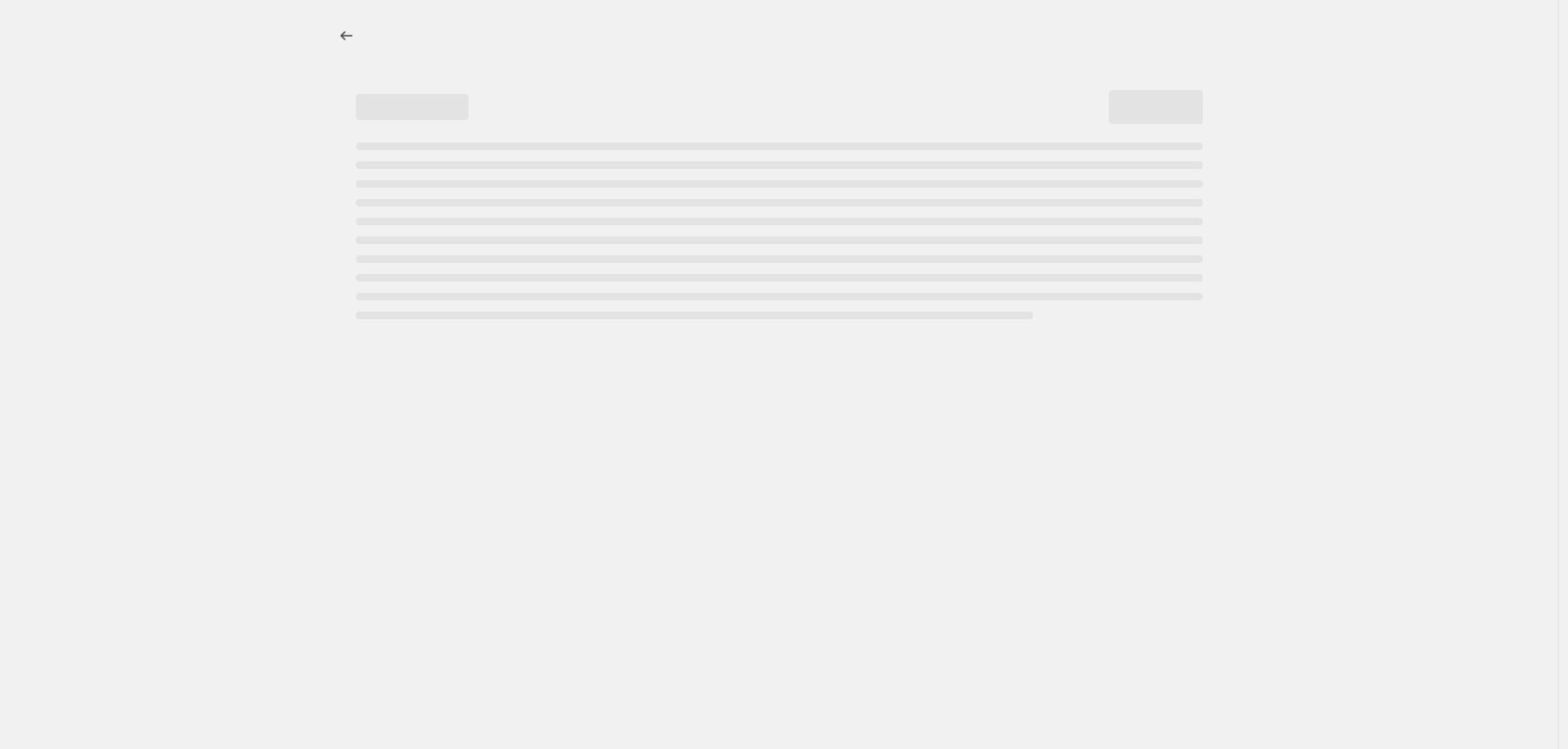
select select "percentage"
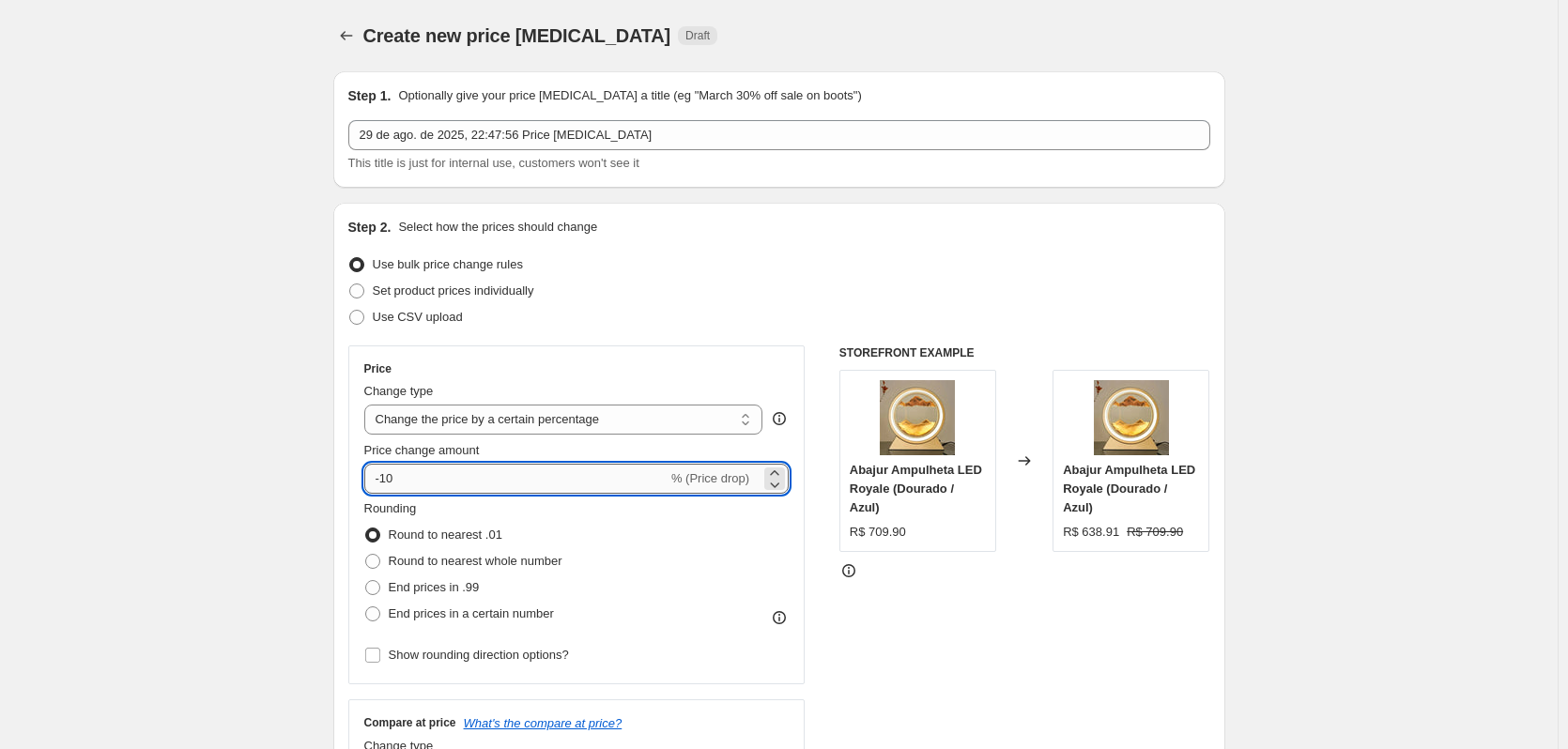
click at [499, 466] on input "-10" at bounding box center [516, 479] width 304 height 30
type input "-1"
type input "-57"
click at [381, 615] on span at bounding box center [372, 613] width 15 height 15
click at [366, 607] on input "End prices in a certain number" at bounding box center [365, 606] width 1 height 1
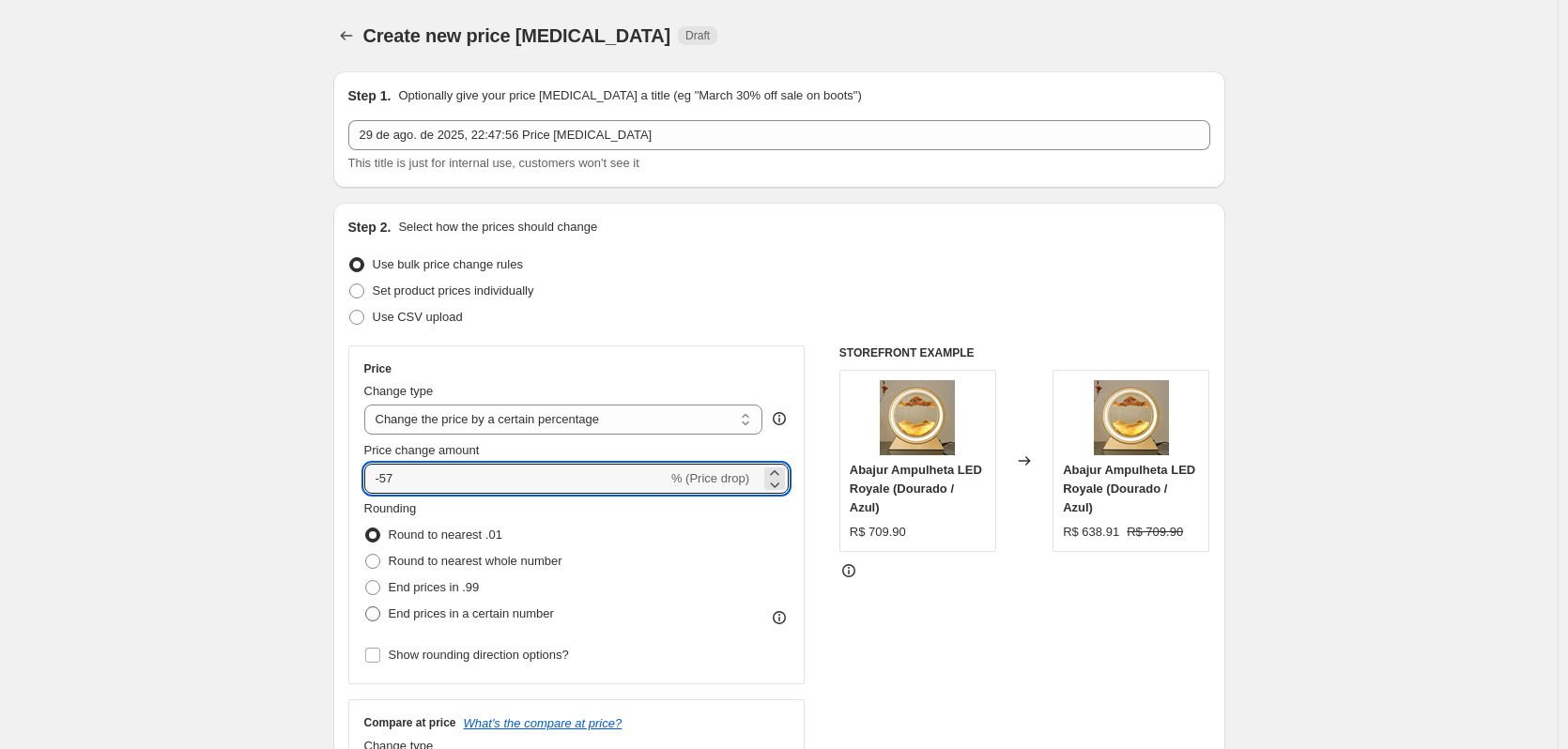
radio input "true"
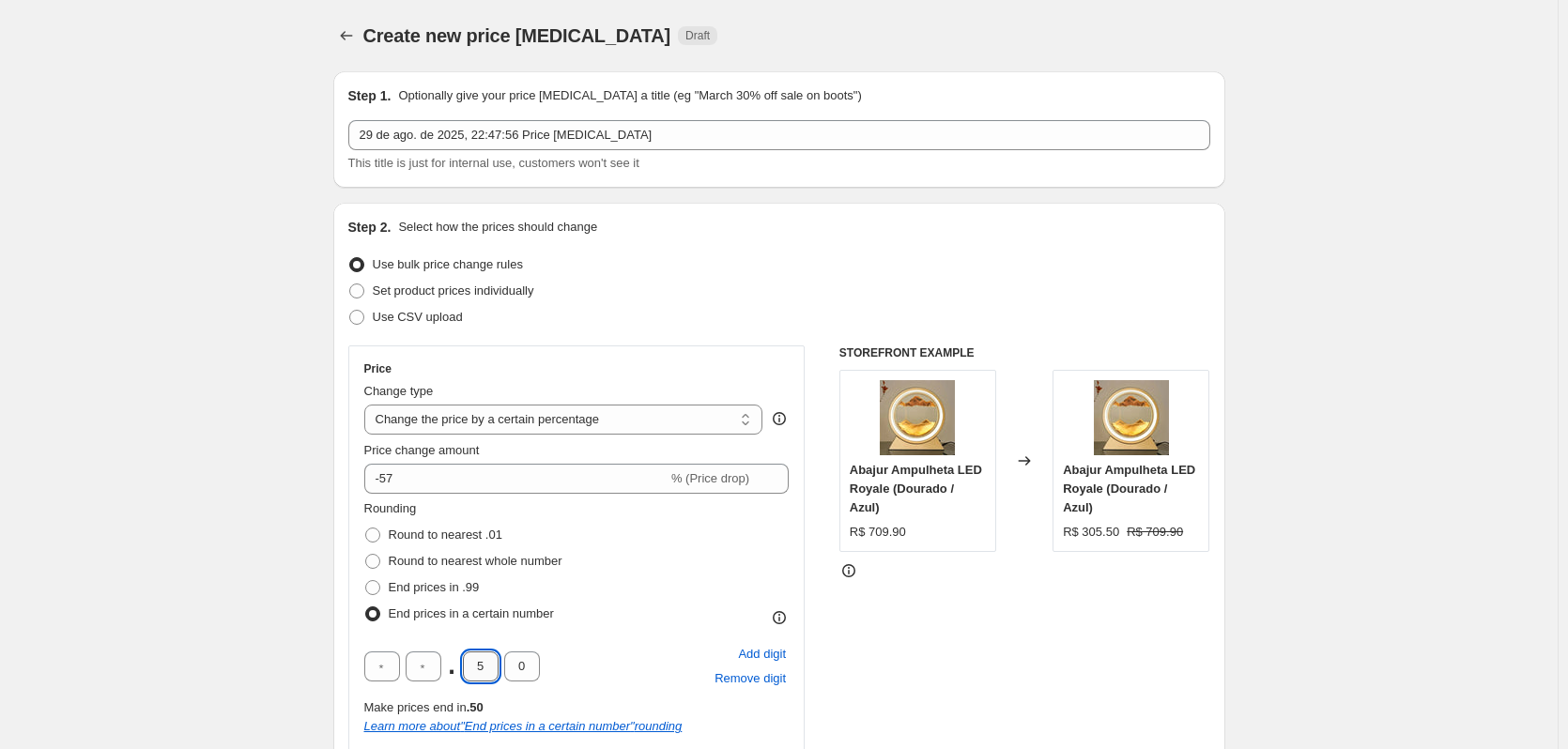
click at [492, 657] on input "5" at bounding box center [481, 666] width 36 height 30
type input "7"
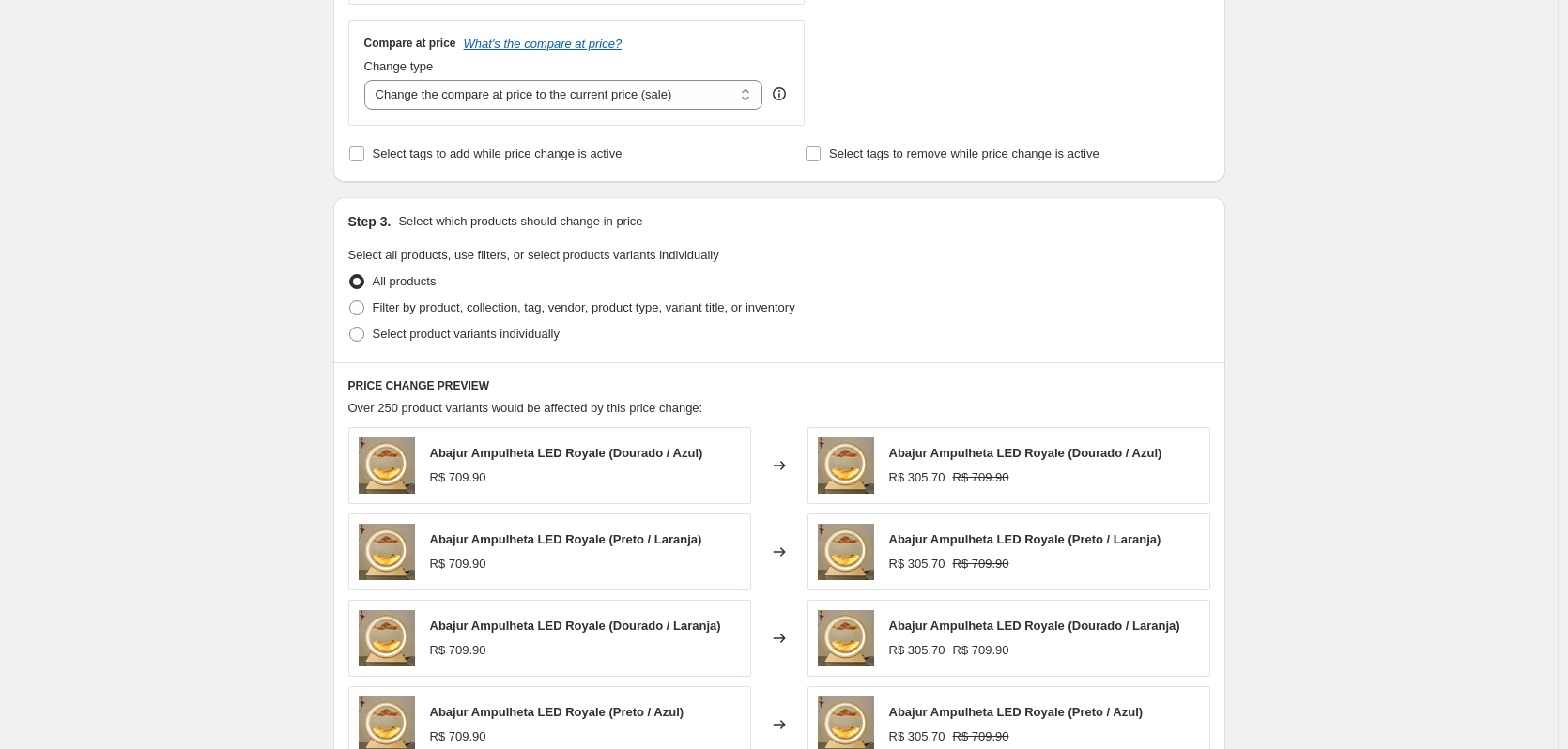
scroll to position [1237, 0]
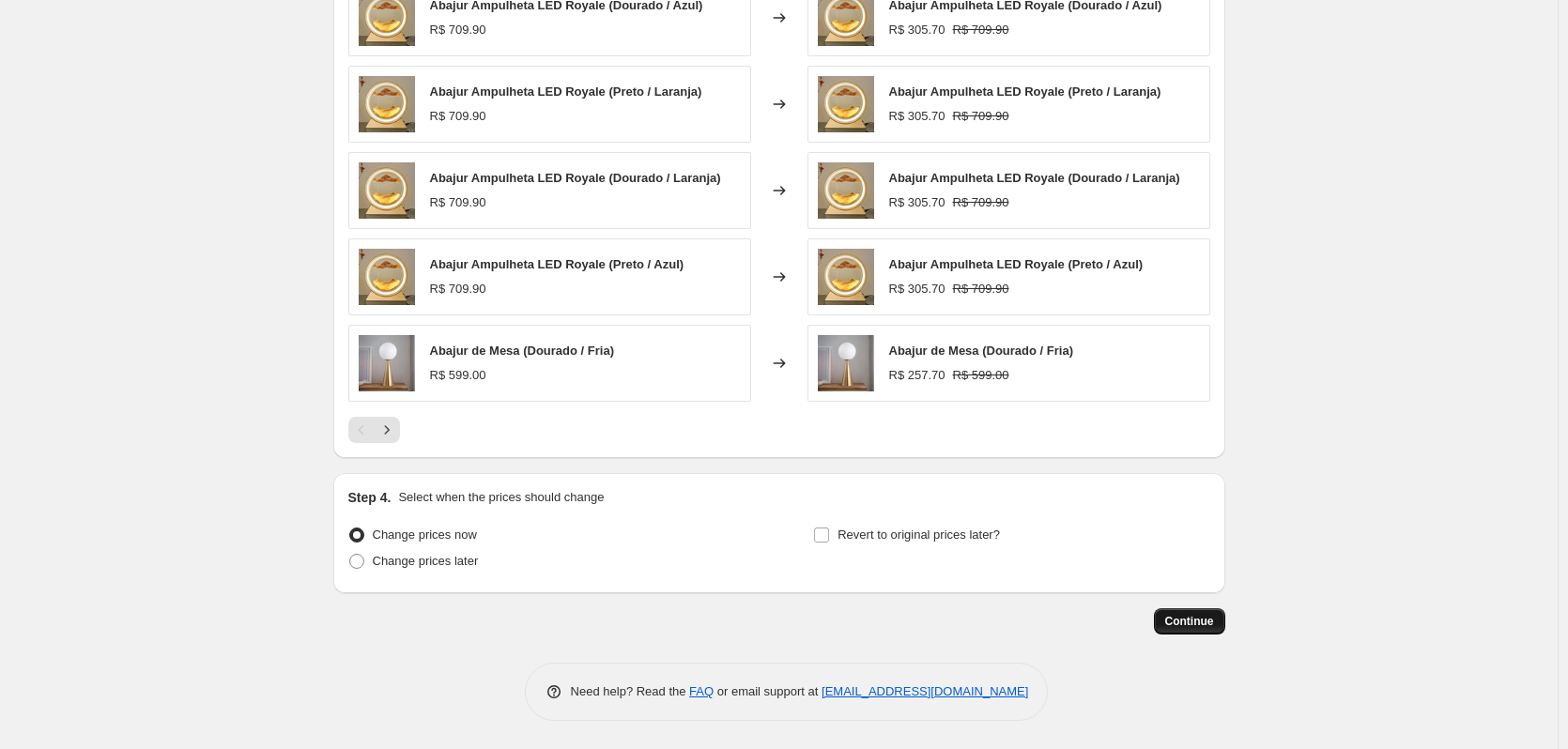
click at [1181, 615] on span "Continue" at bounding box center [1189, 621] width 49 height 15
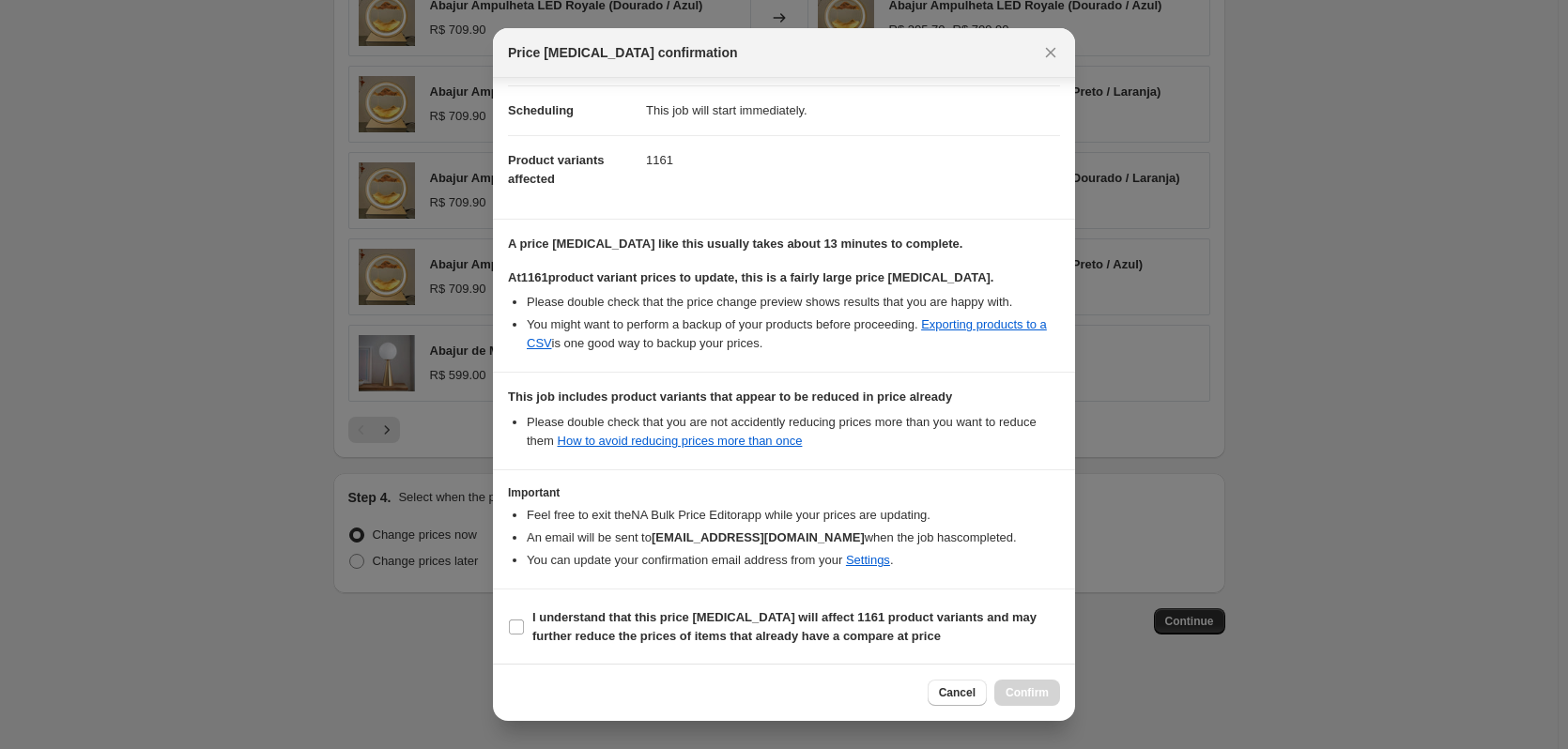
scroll to position [145, 0]
click at [517, 627] on input "I understand that this price [MEDICAL_DATA] will affect 1161 product variants a…" at bounding box center [516, 625] width 15 height 15
checkbox input "true"
click at [1034, 690] on span "Confirm" at bounding box center [1027, 692] width 43 height 15
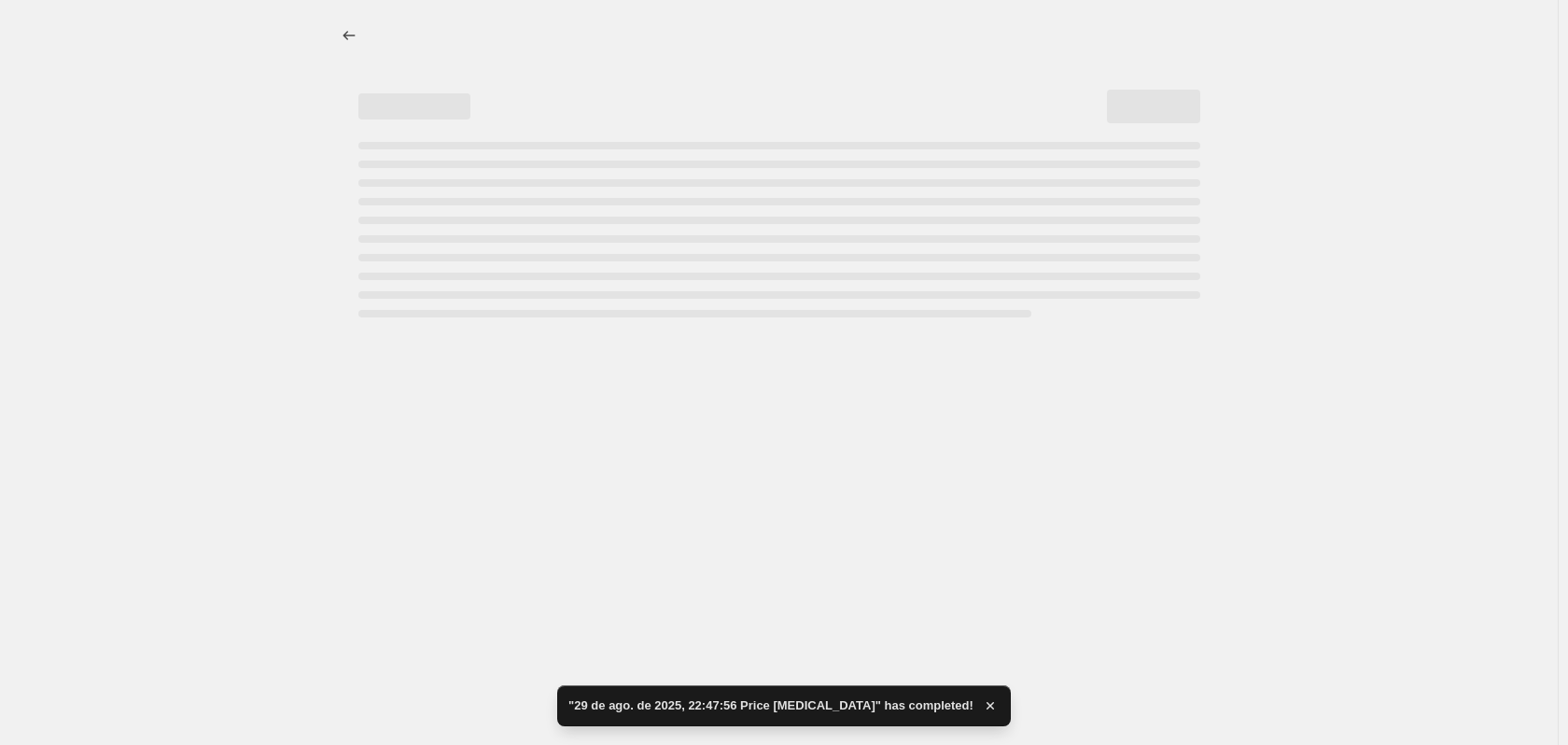
select select "percentage"
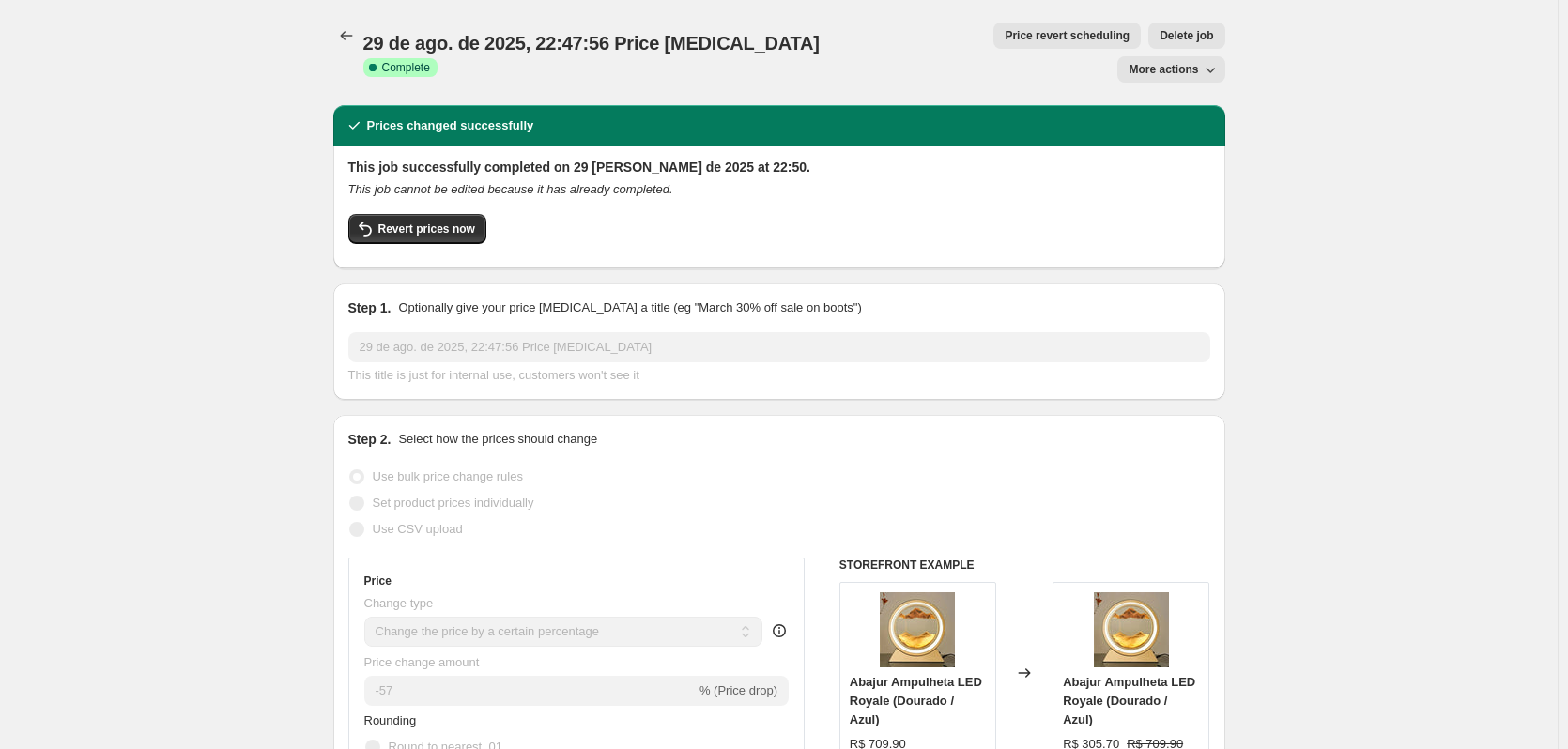
click at [1194, 62] on span "More actions" at bounding box center [1163, 69] width 69 height 15
click at [409, 222] on span "Revert prices now" at bounding box center [426, 229] width 96 height 15
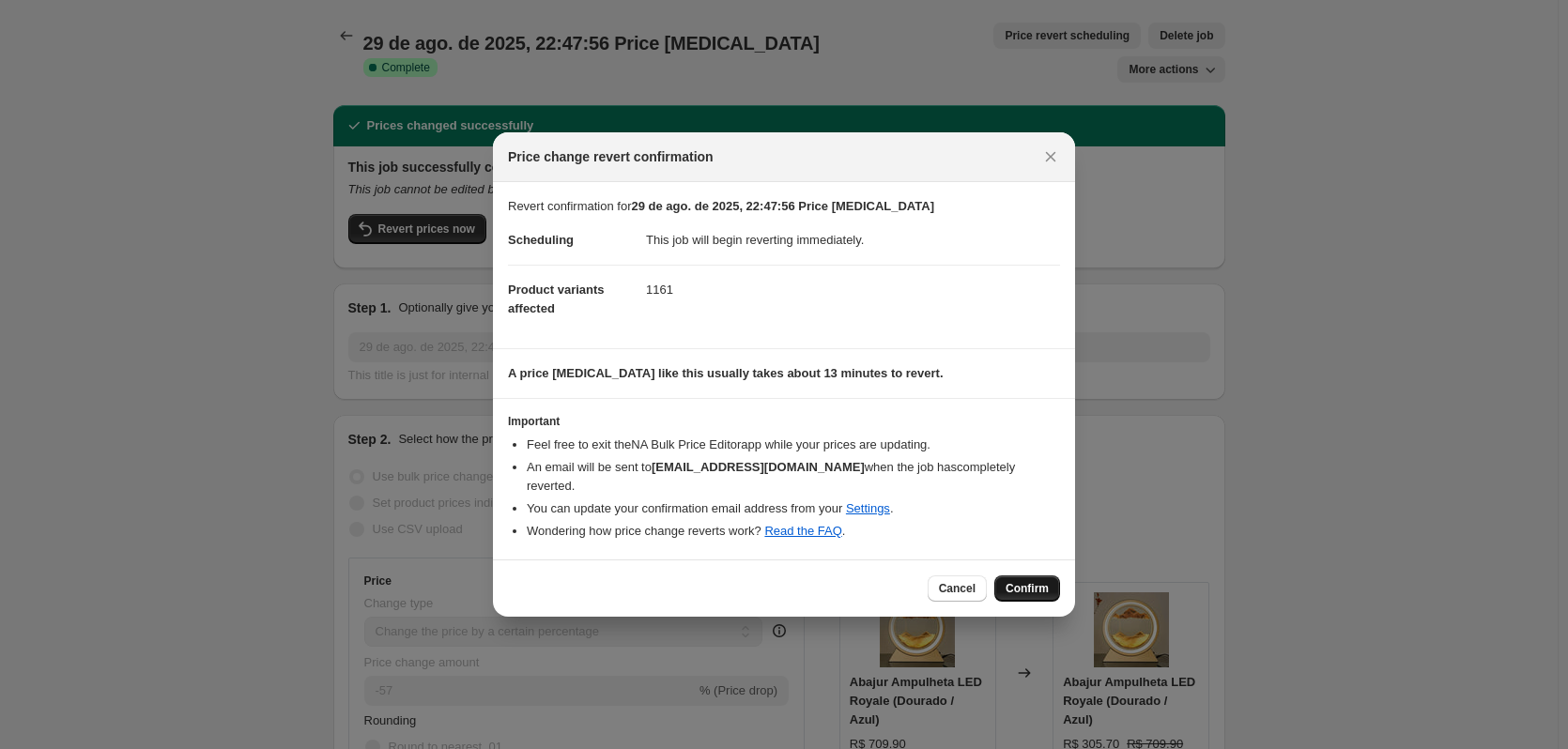
click at [1048, 581] on span "Confirm" at bounding box center [1027, 588] width 43 height 15
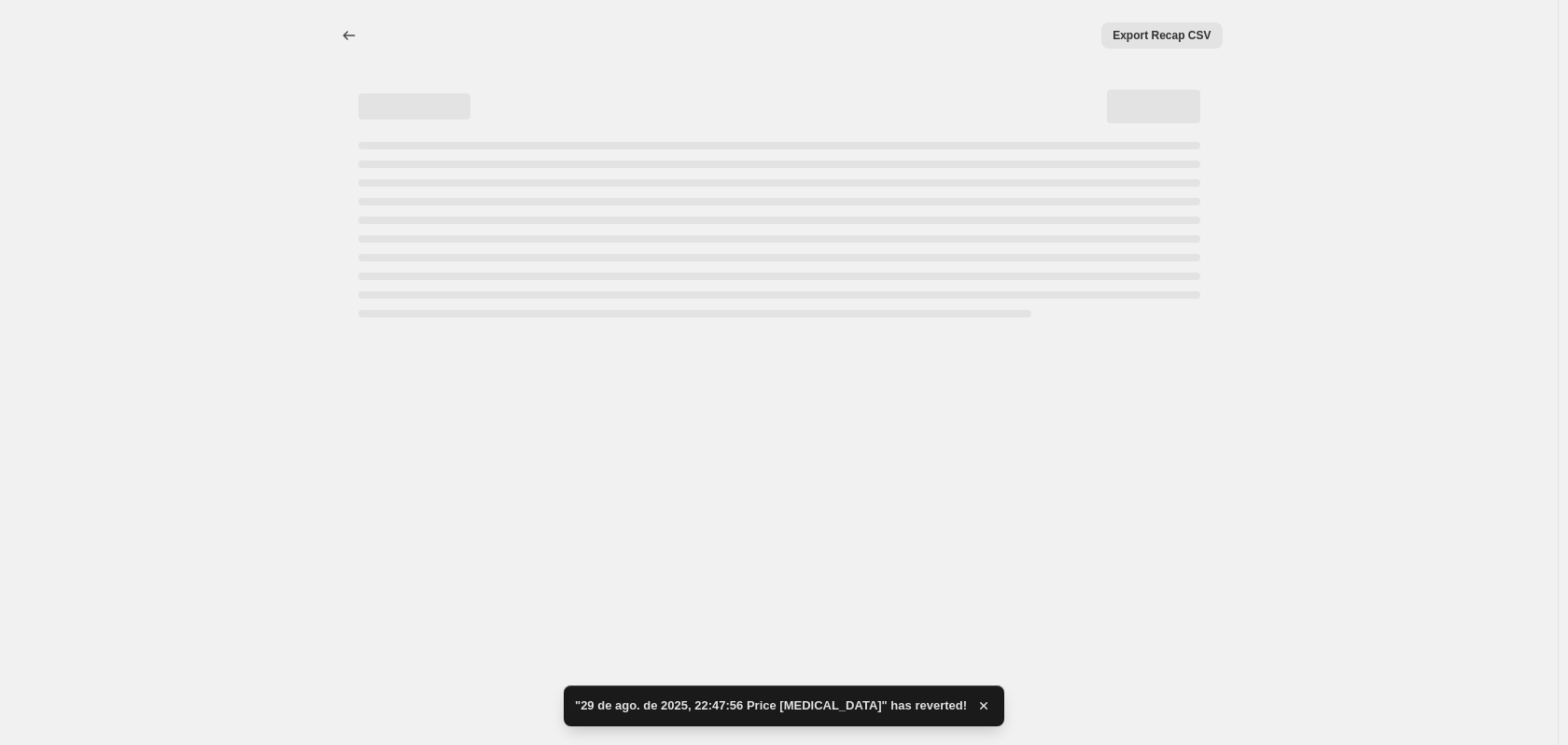
select select "percentage"
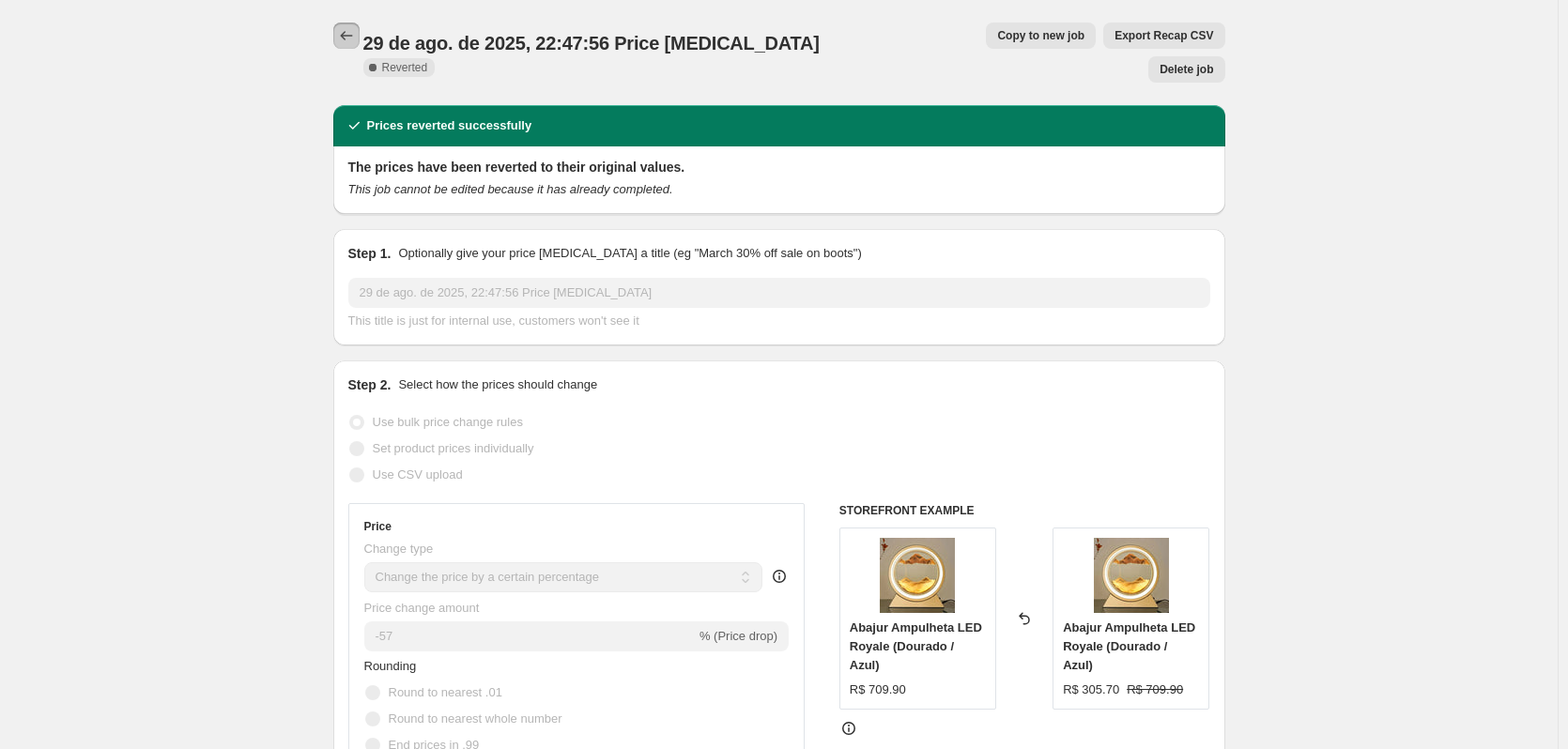
click at [345, 37] on icon "Price change jobs" at bounding box center [346, 35] width 18 height 18
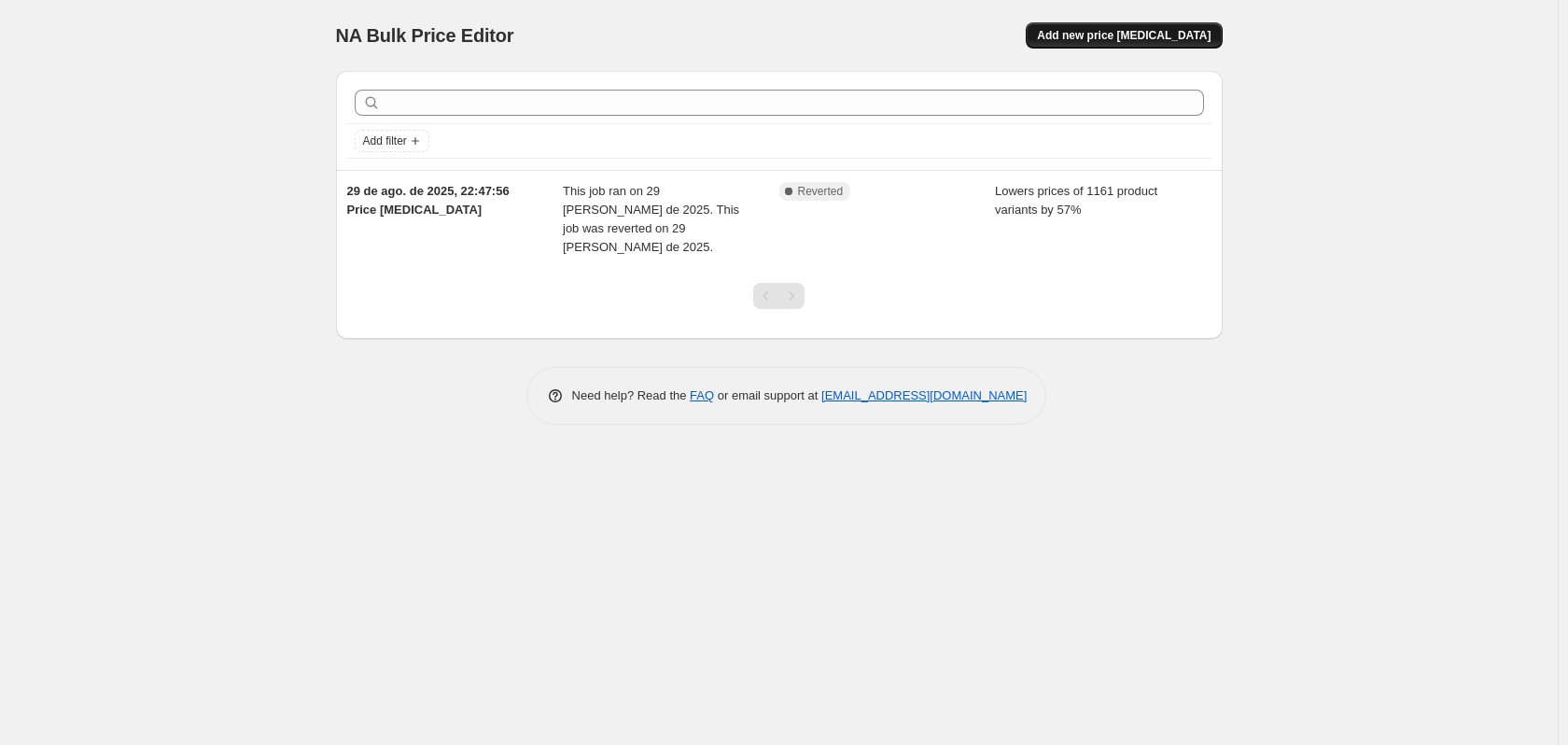
click at [1089, 45] on button "Add new price [MEDICAL_DATA]" at bounding box center [1123, 35] width 196 height 26
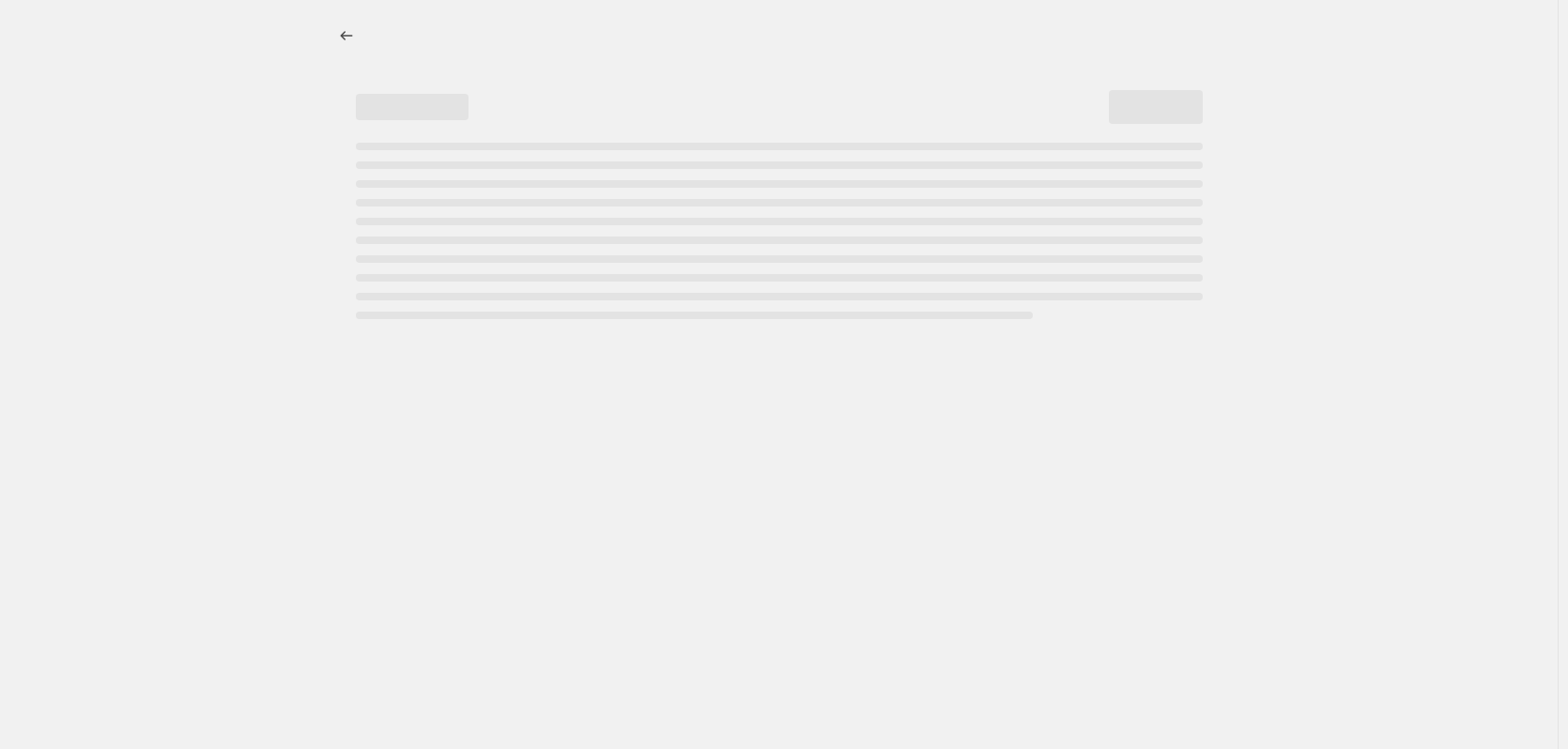
select select "percentage"
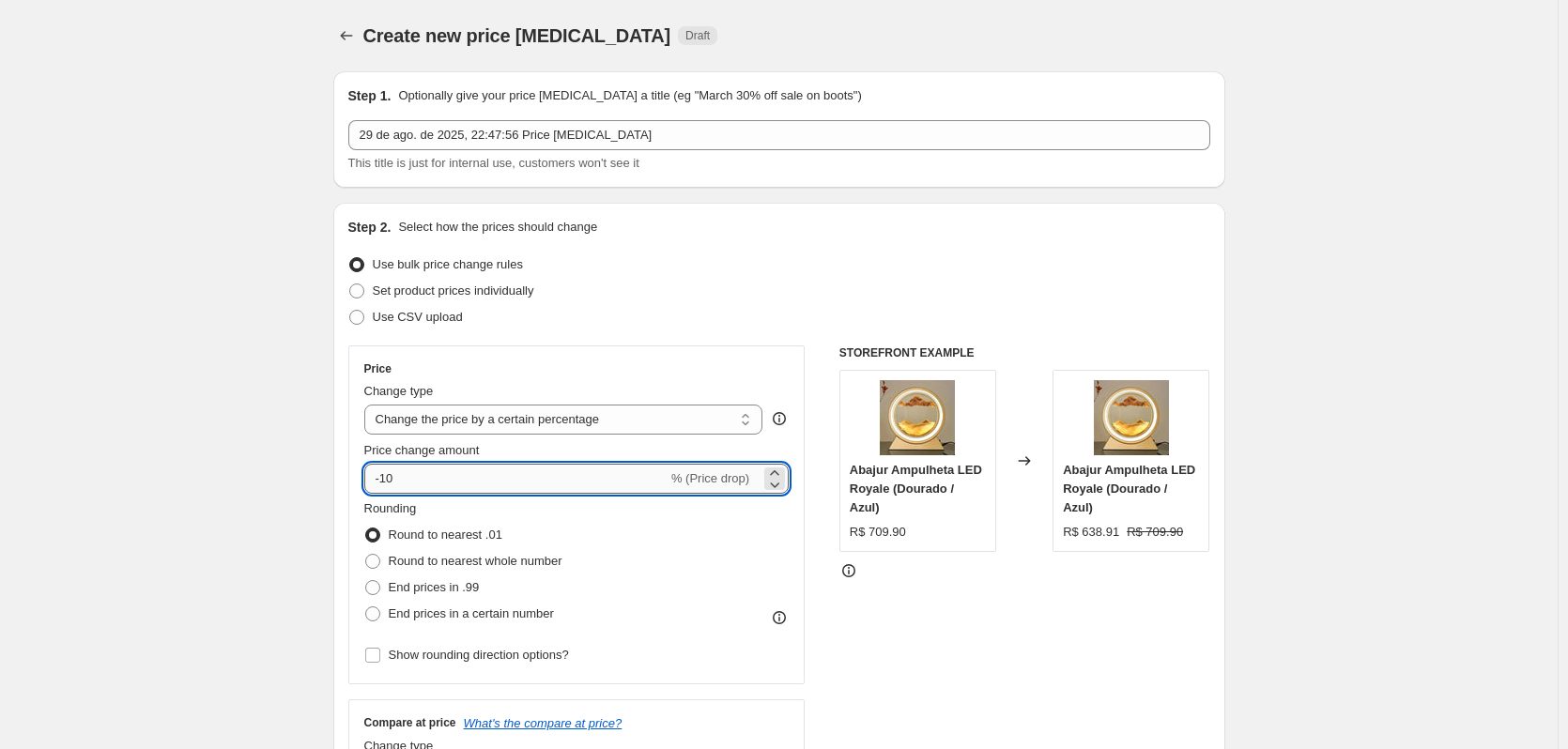
click at [424, 482] on input "-10" at bounding box center [516, 479] width 304 height 30
type input "-1"
click at [397, 477] on input "-65" at bounding box center [516, 479] width 304 height 30
type input "-6"
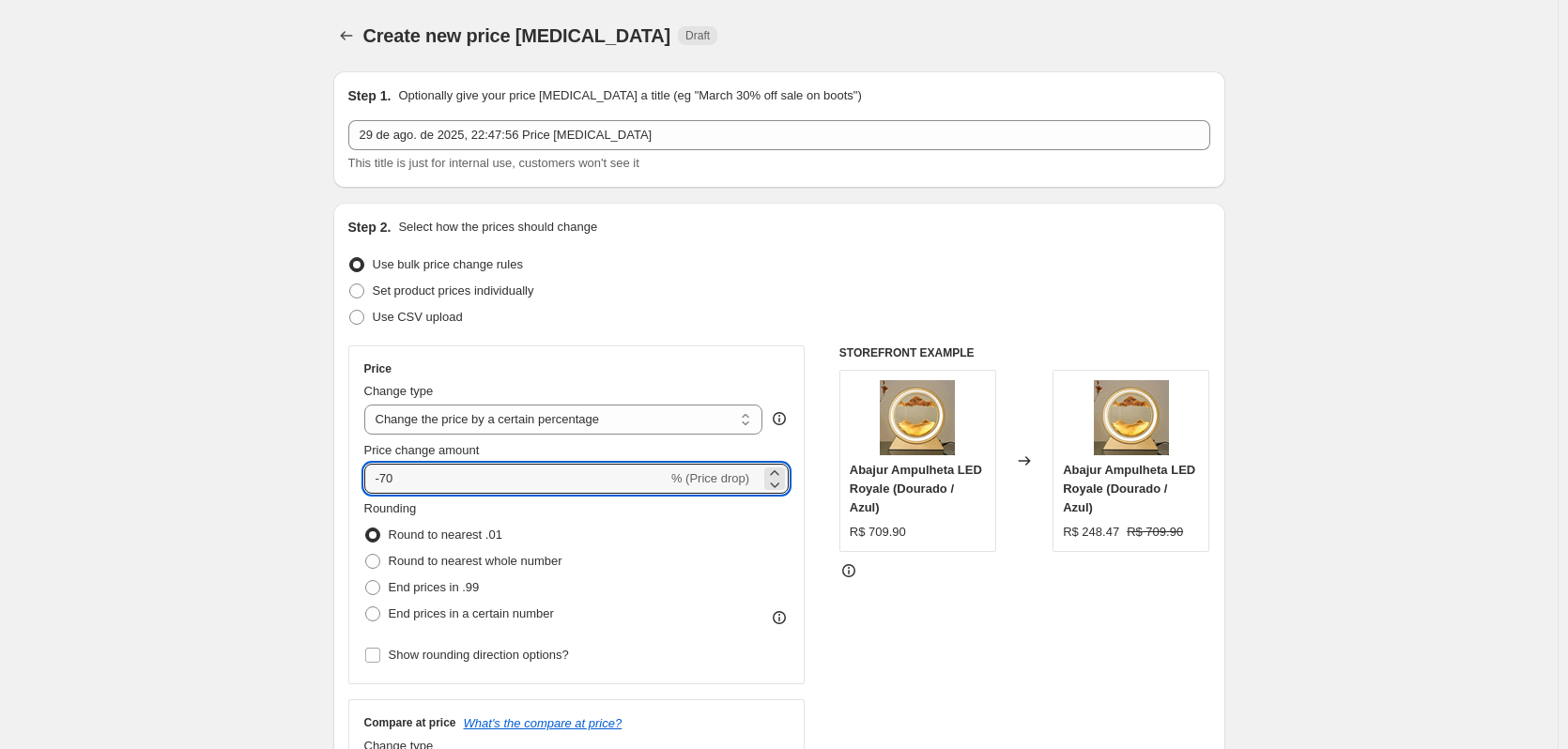
type input "-70"
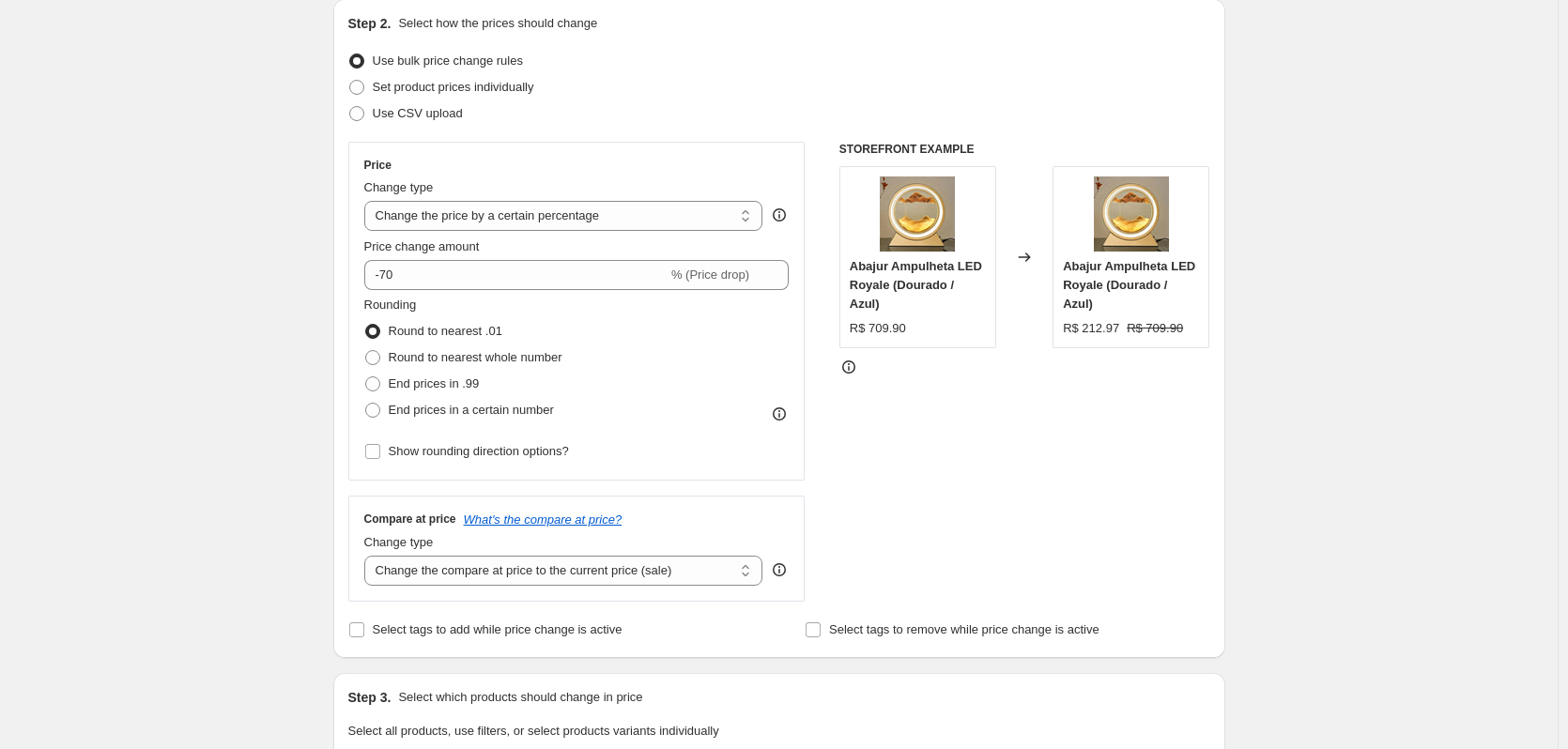
scroll to position [226, 0]
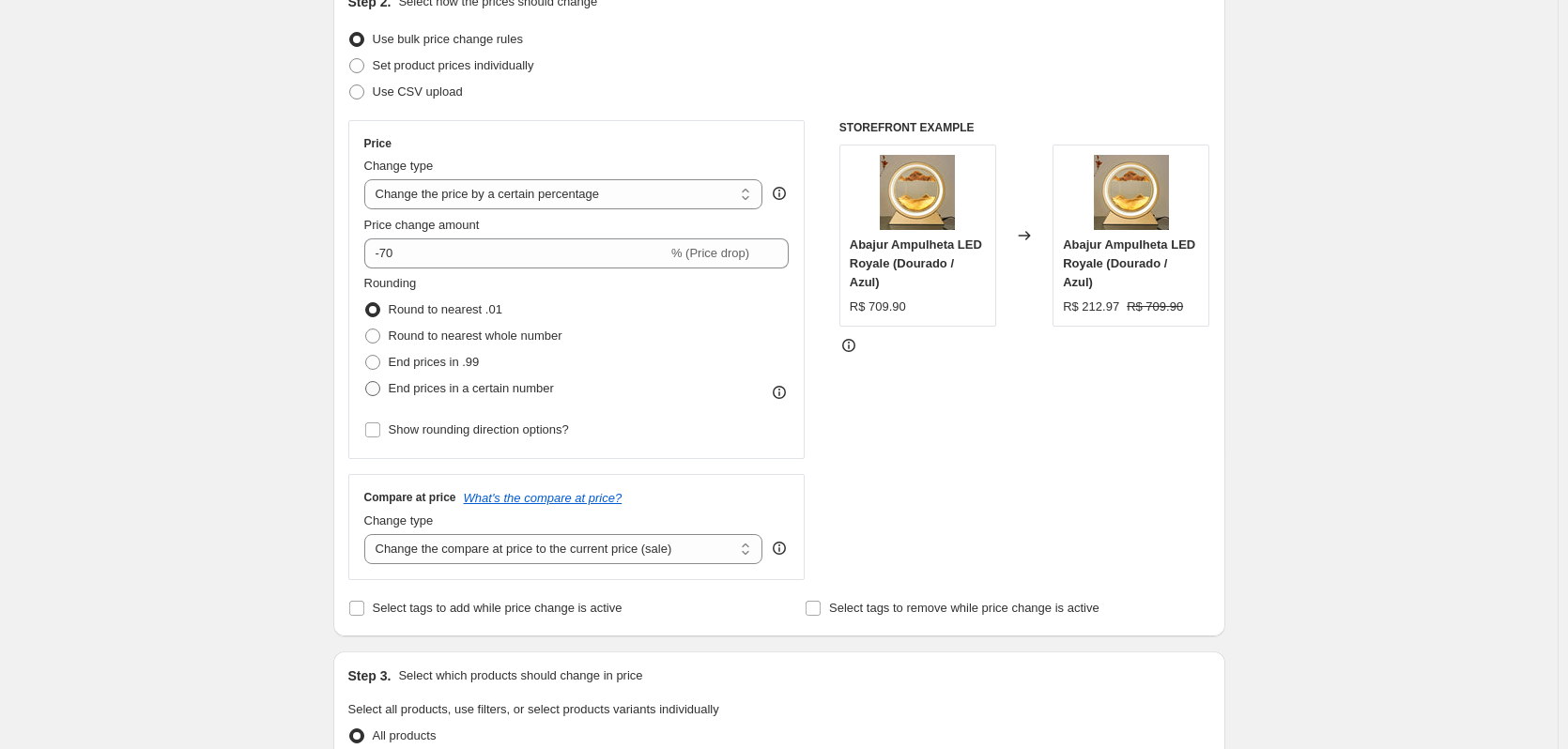
click at [375, 386] on span at bounding box center [372, 388] width 15 height 15
click at [366, 382] on input "End prices in a certain number" at bounding box center [365, 381] width 1 height 1
radio input "true"
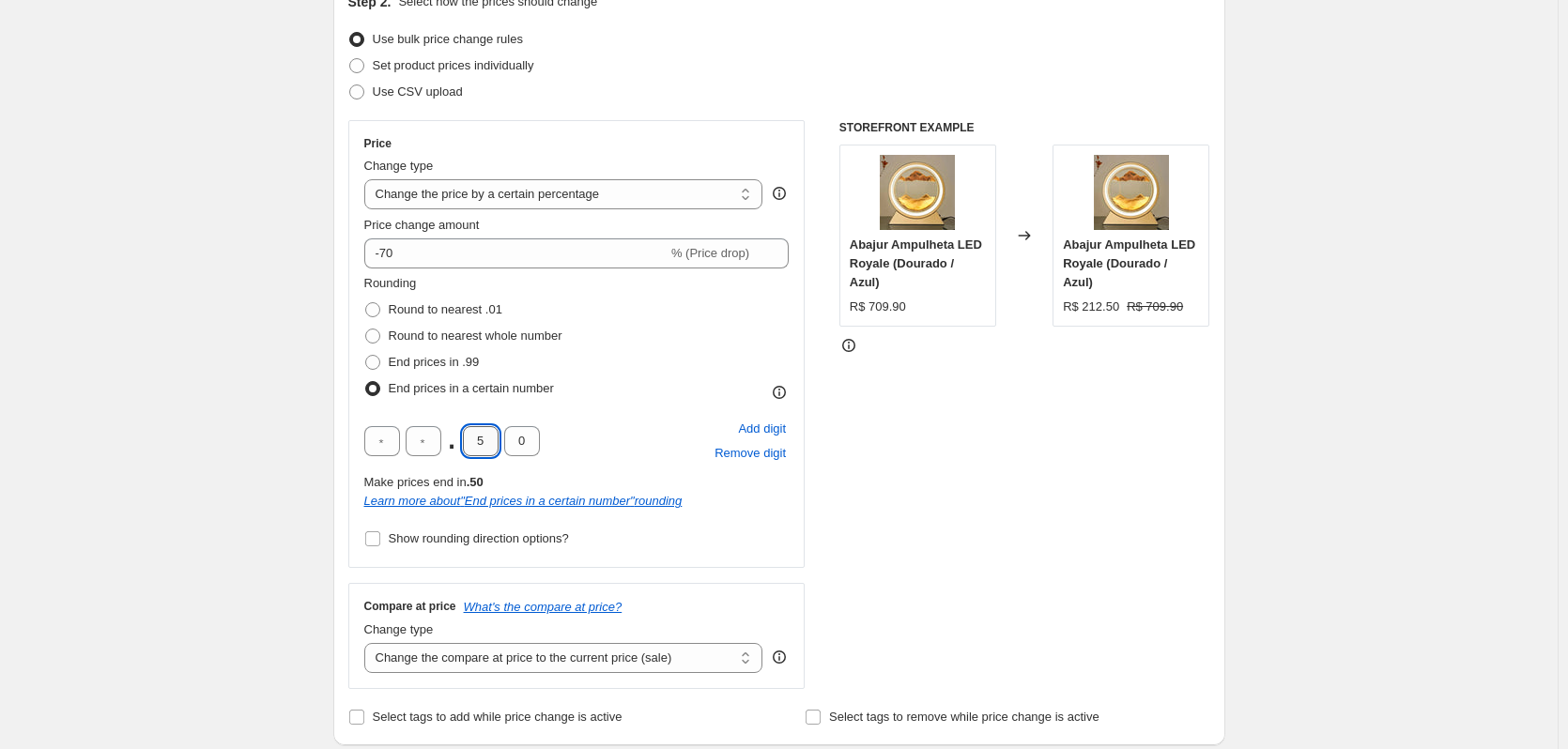
click at [491, 441] on input "5" at bounding box center [481, 441] width 36 height 30
type input "7"
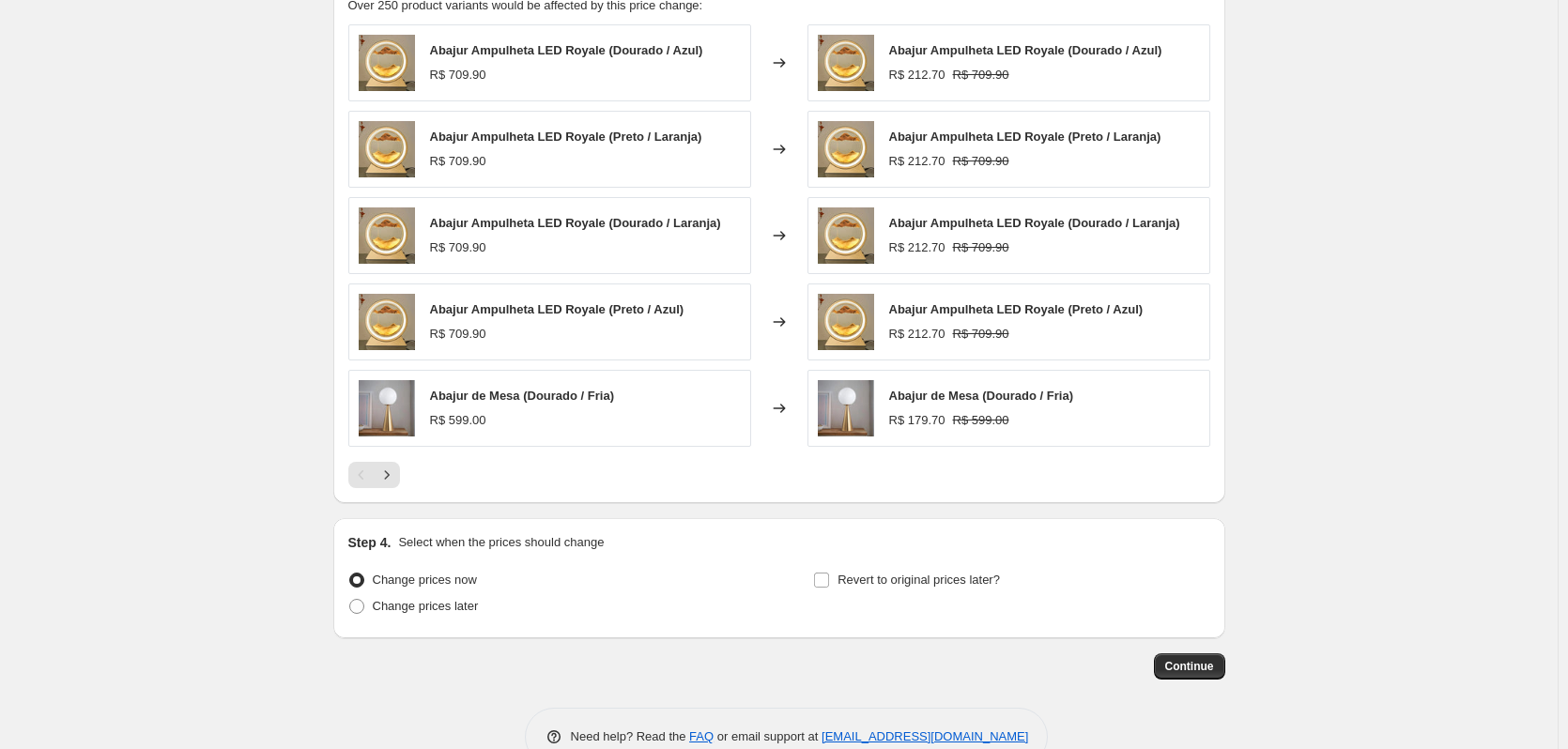
scroll to position [1237, 0]
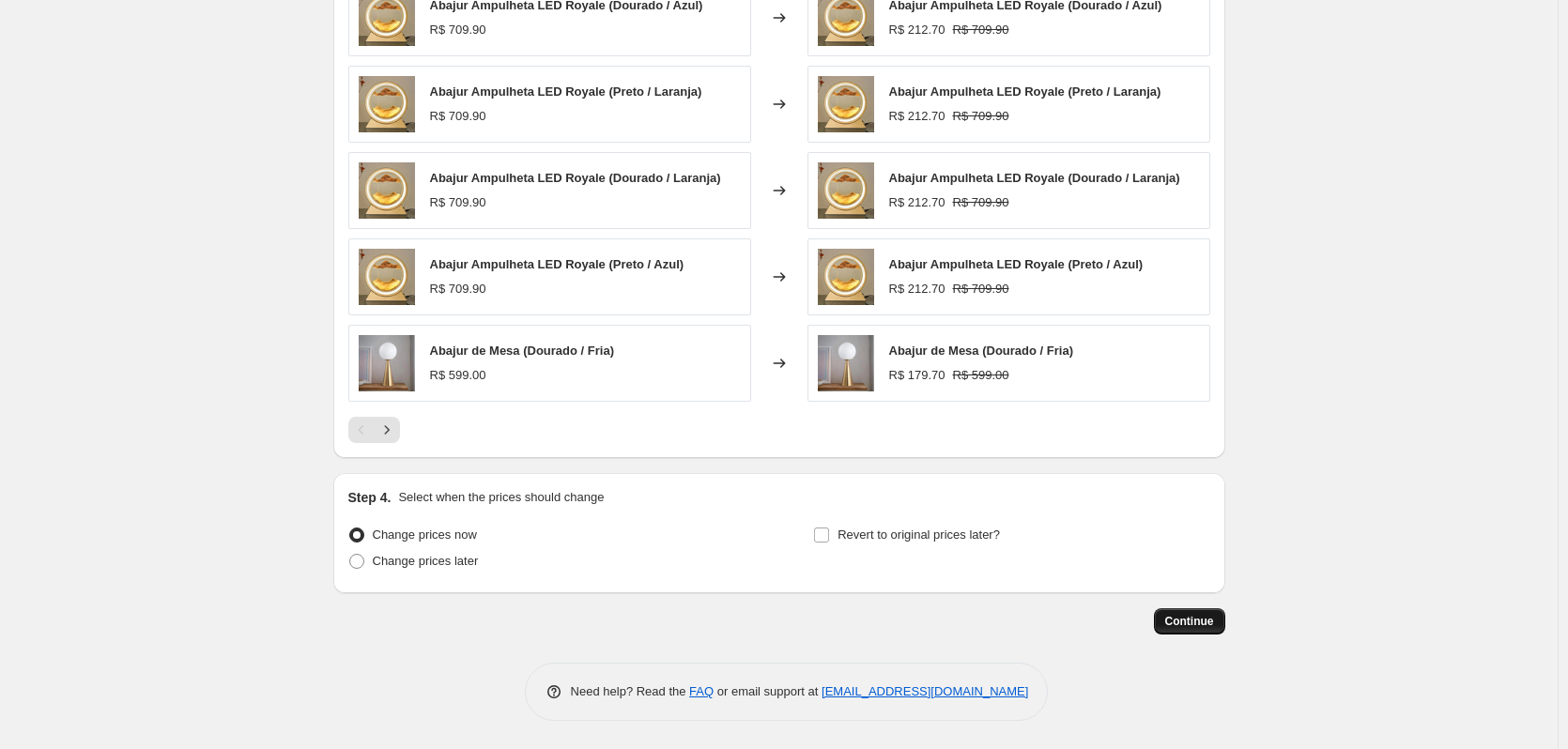
click at [1198, 625] on span "Continue" at bounding box center [1189, 621] width 49 height 15
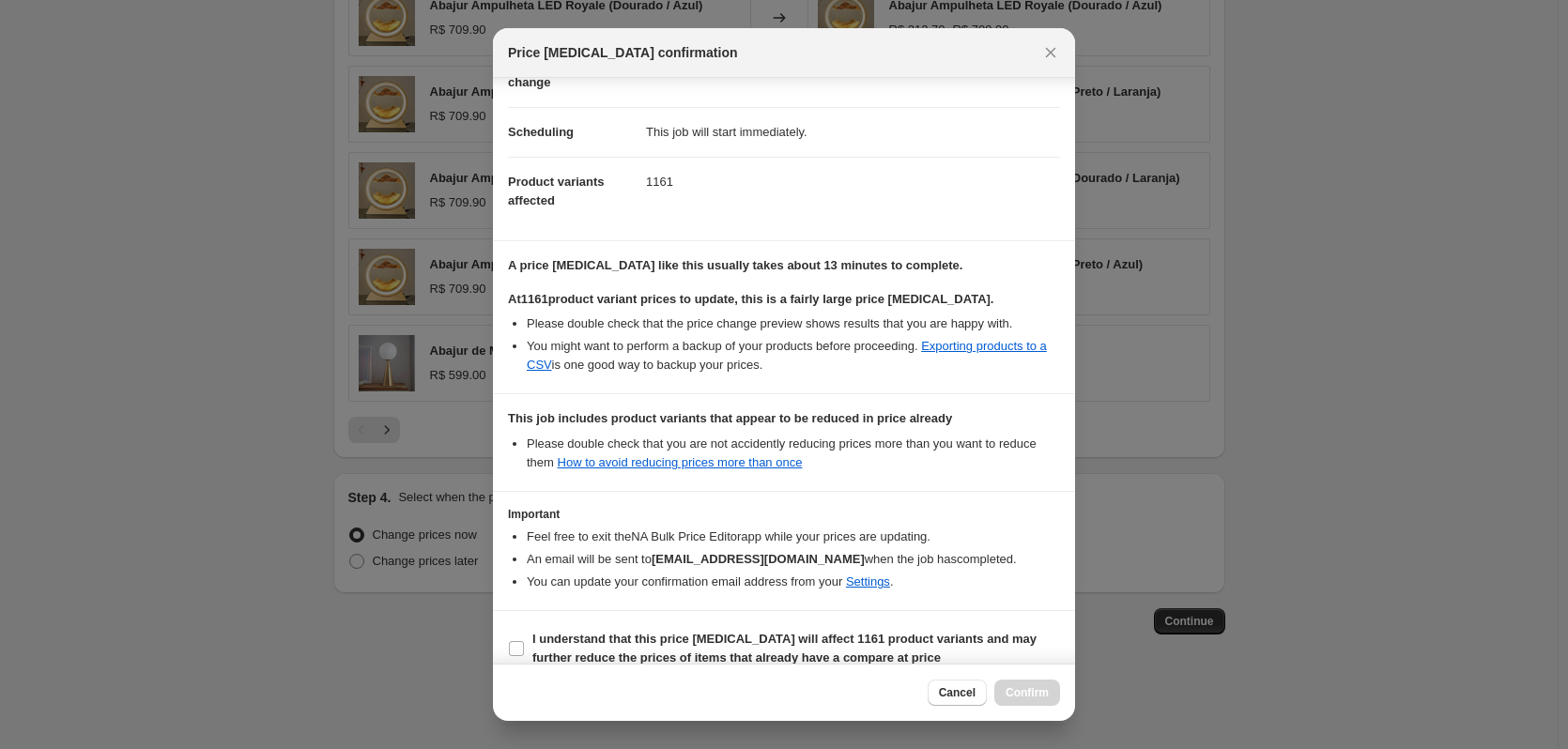
scroll to position [145, 0]
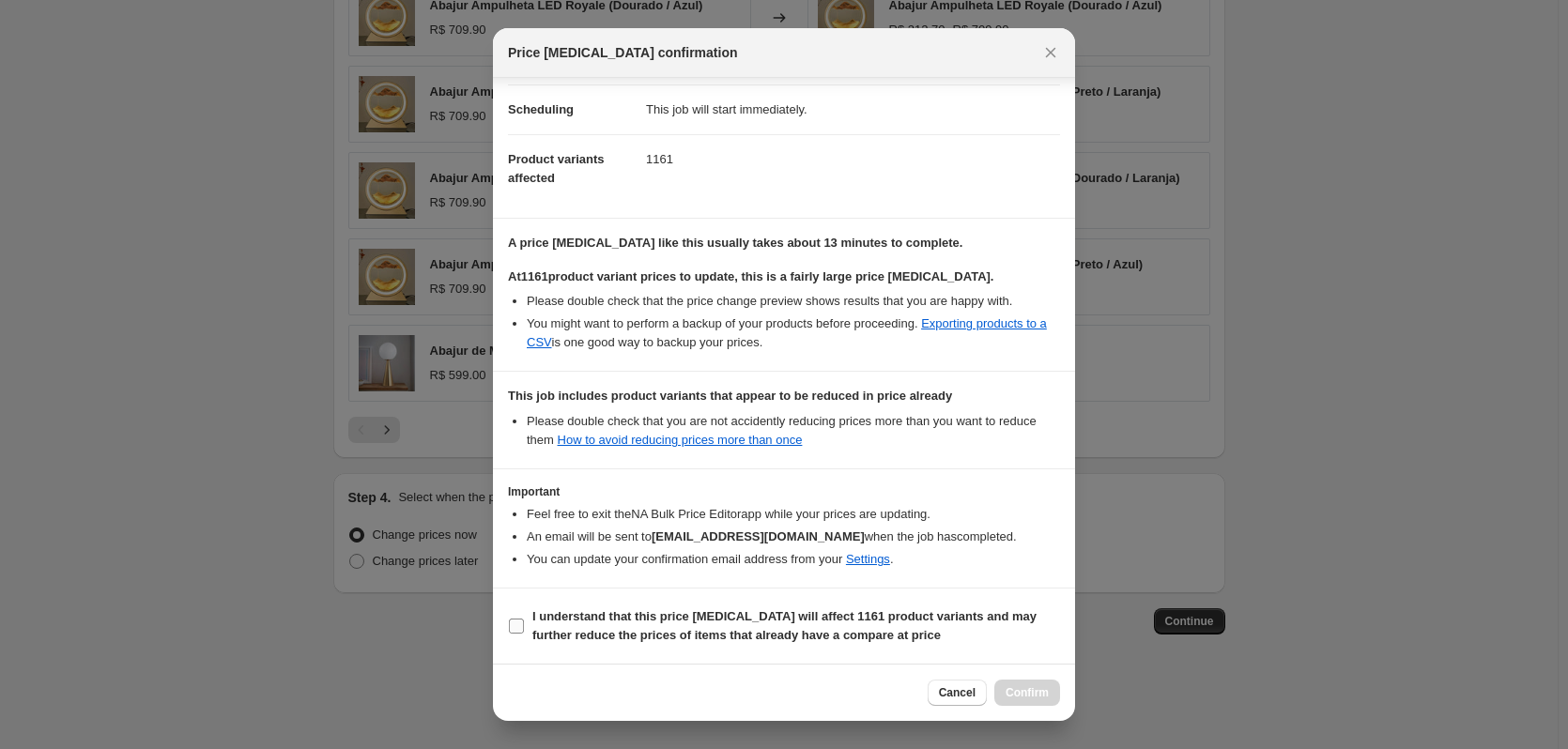
click at [519, 625] on input "I understand that this price [MEDICAL_DATA] will affect 1161 product variants a…" at bounding box center [516, 625] width 15 height 15
checkbox input "true"
click at [1029, 696] on span "Confirm" at bounding box center [1027, 692] width 43 height 15
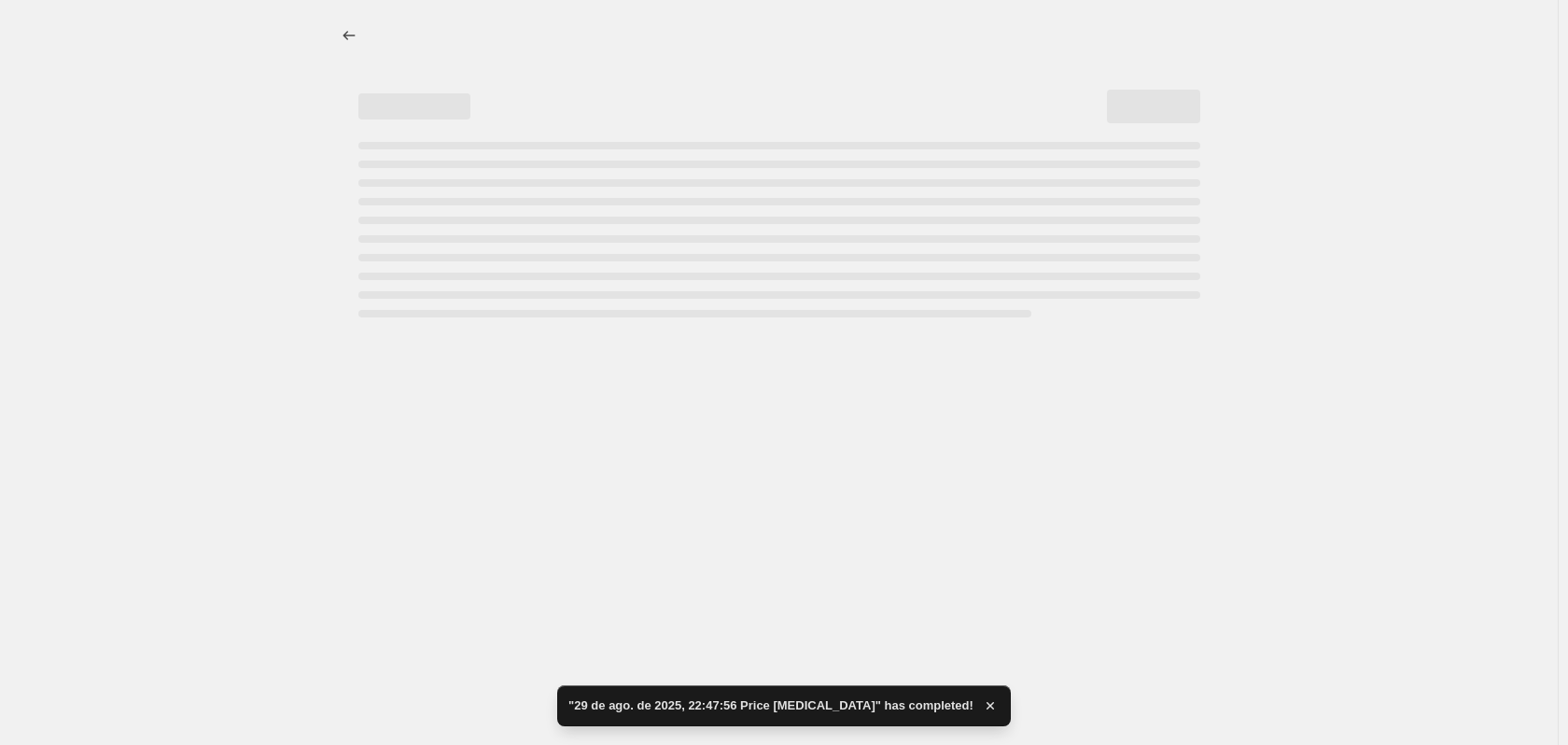
select select "percentage"
